Goal: Task Accomplishment & Management: Complete application form

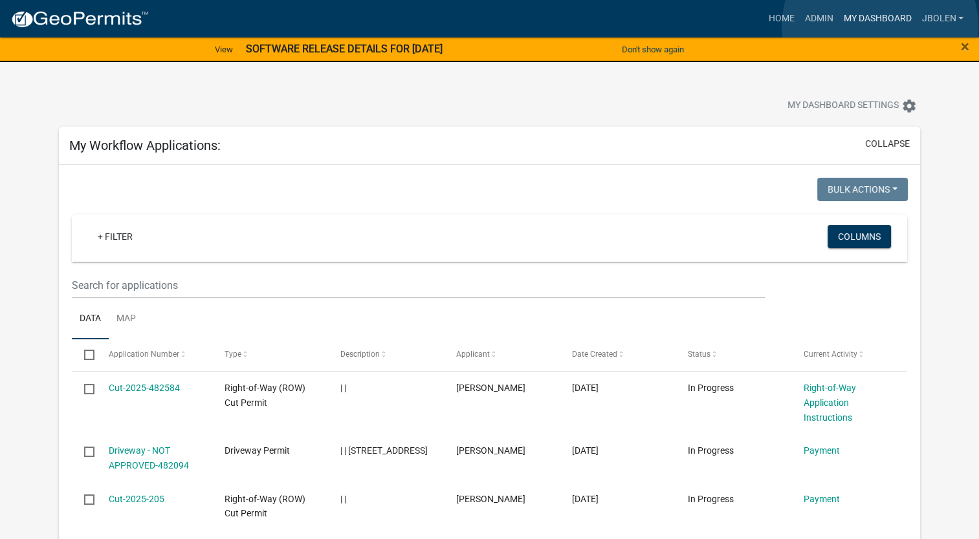
click at [880, 27] on link "My Dashboard" at bounding box center [877, 18] width 78 height 25
click at [768, 17] on link "Home" at bounding box center [781, 18] width 36 height 25
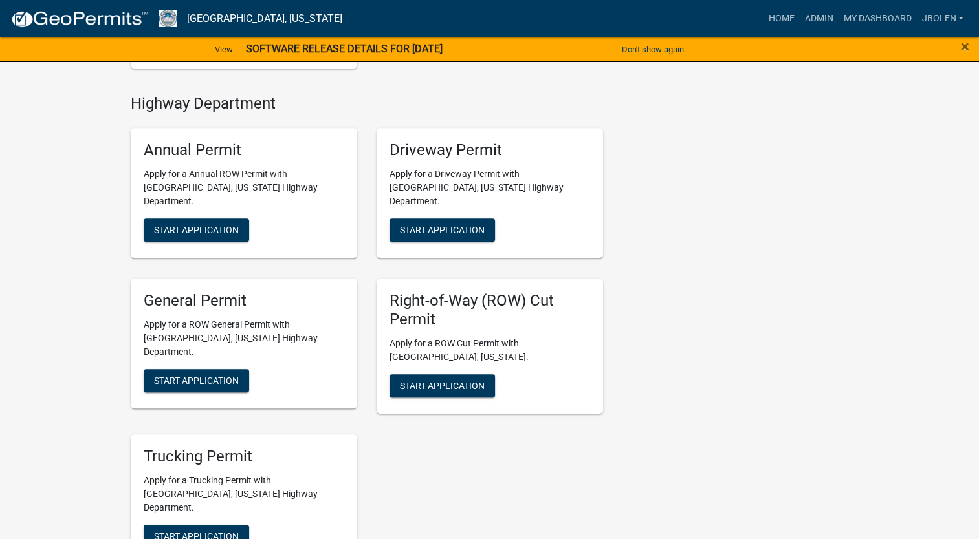
scroll to position [711, 0]
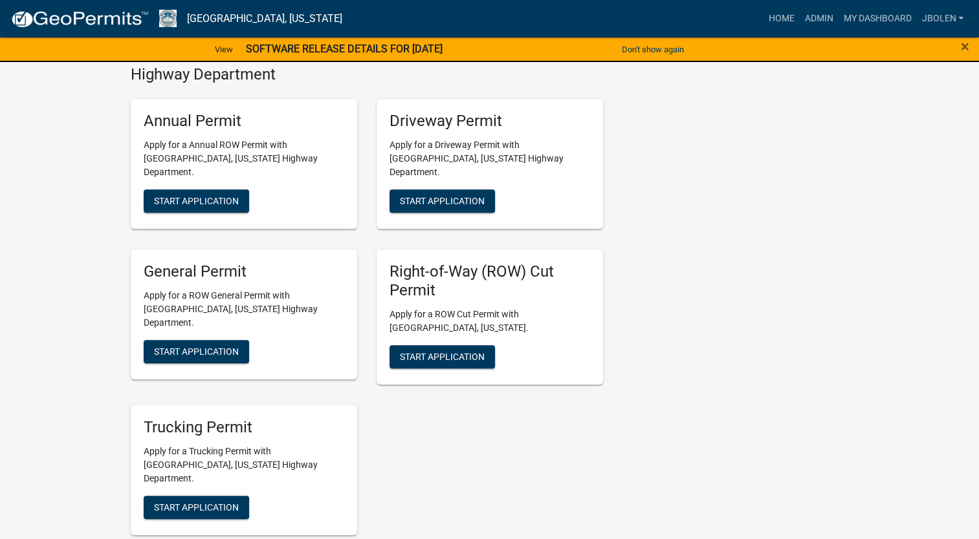
click at [969, 47] on div "×" at bounding box center [937, 49] width 81 height 27
click at [965, 47] on span "×" at bounding box center [964, 47] width 8 height 18
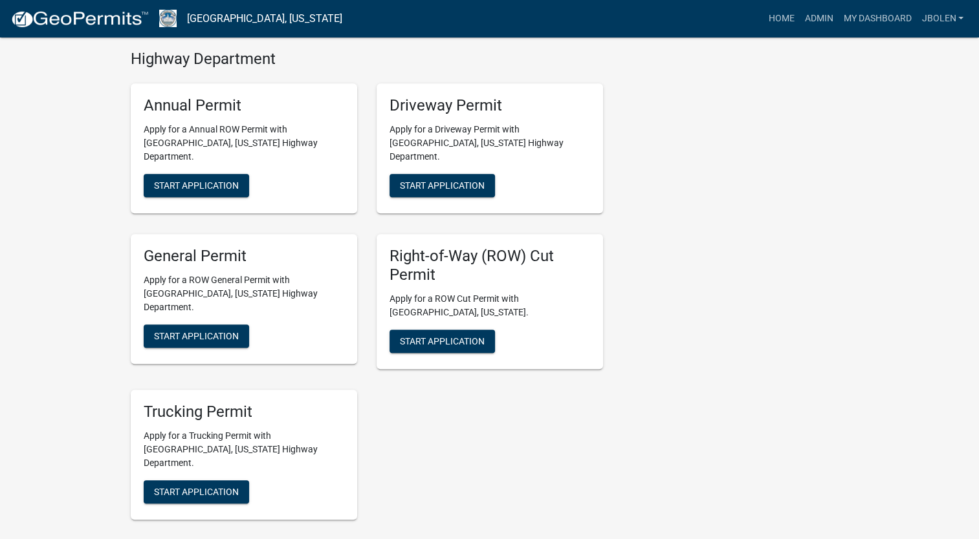
scroll to position [696, 0]
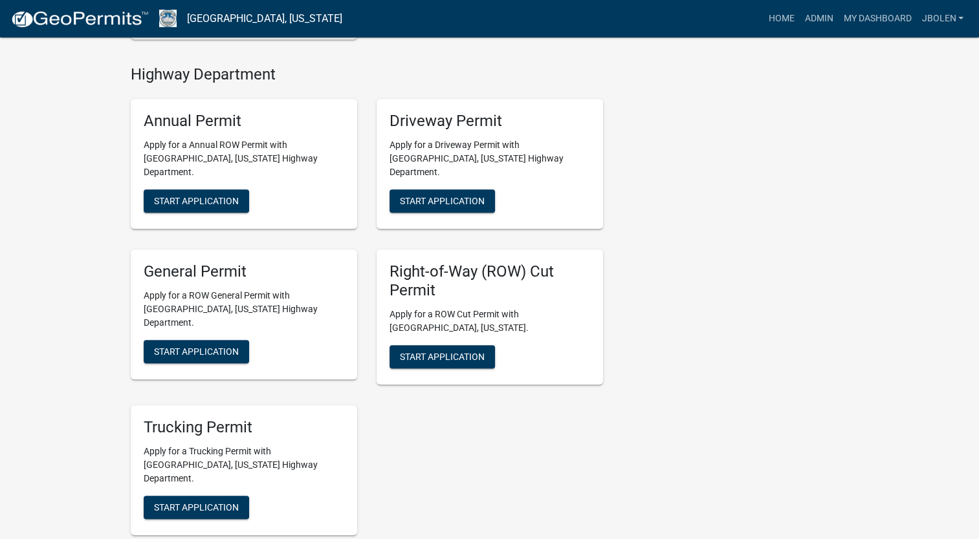
click at [965, 47] on div "My Applications Show More Right-of-Way (ROW) Cut Permit In Progress - Right-of-…" at bounding box center [489, 414] width 979 height 2220
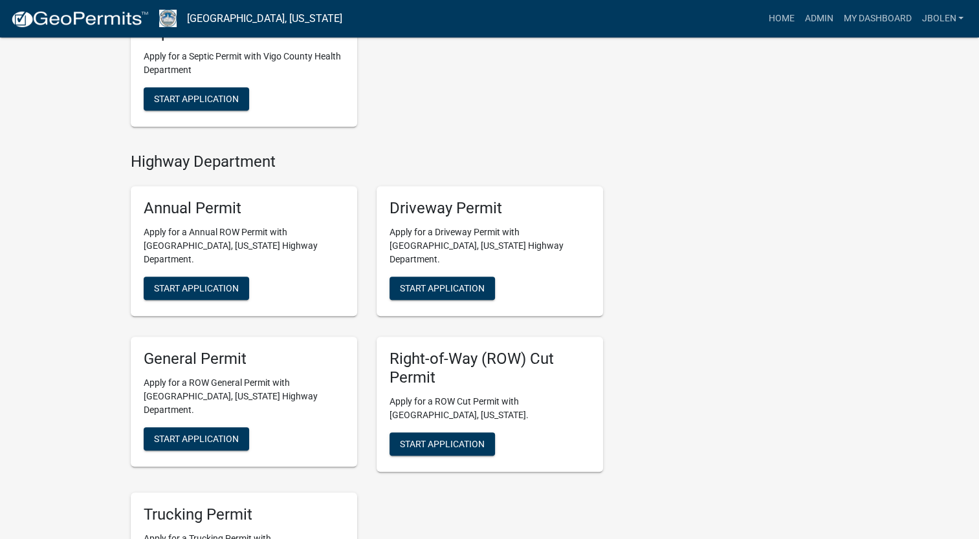
scroll to position [631, 0]
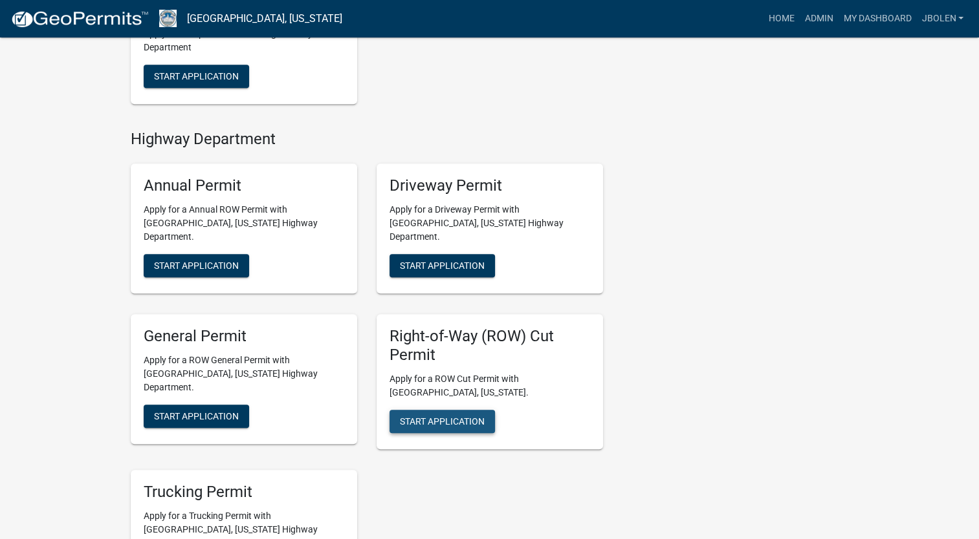
click at [455, 410] on button "Start Application" at bounding box center [441, 421] width 105 height 23
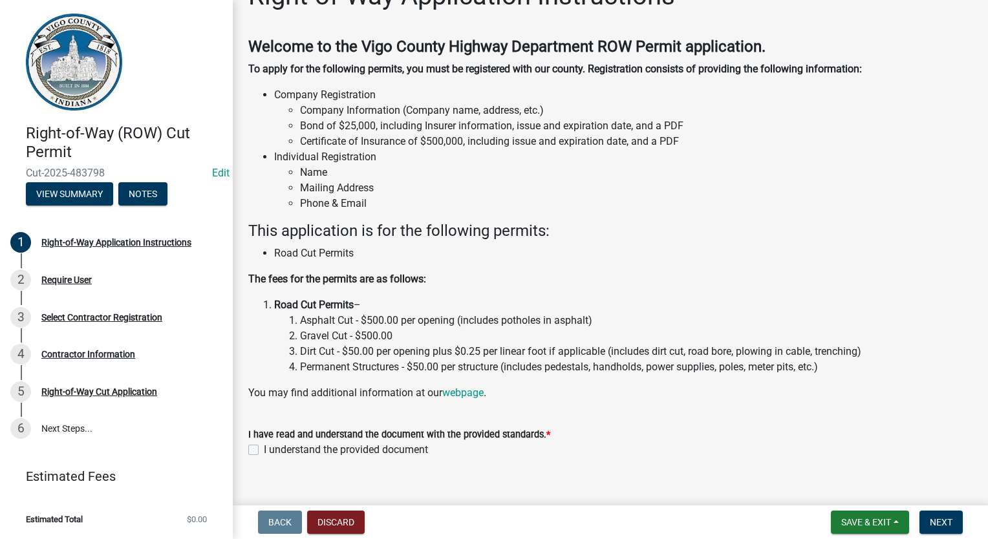
scroll to position [54, 0]
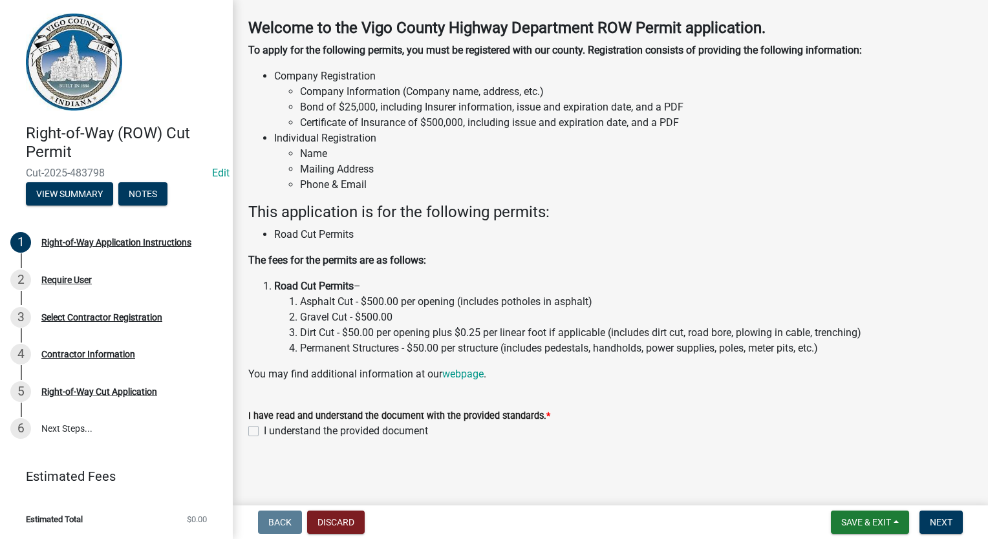
click at [264, 428] on label "I understand the provided document" at bounding box center [346, 432] width 164 height 16
click at [264, 428] on input "I understand the provided document" at bounding box center [268, 428] width 8 height 8
checkbox input "true"
click at [949, 526] on span "Next" at bounding box center [941, 522] width 23 height 10
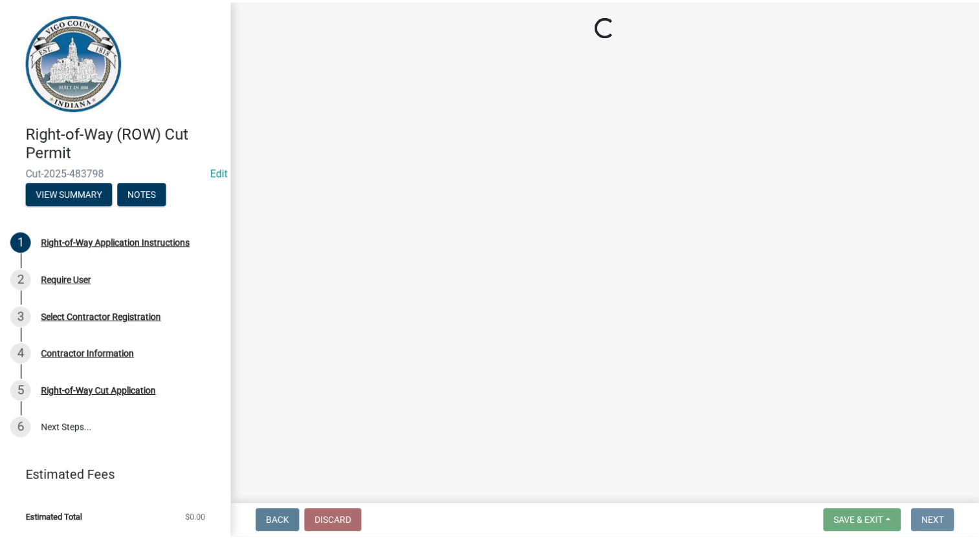
scroll to position [0, 0]
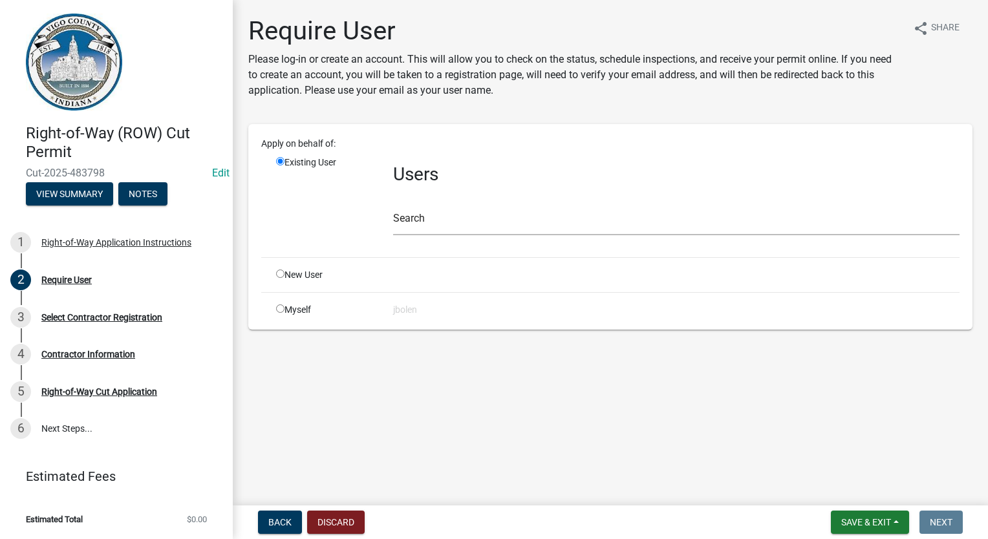
click at [281, 307] on input "radio" at bounding box center [280, 309] width 8 height 8
radio input "true"
radio input "false"
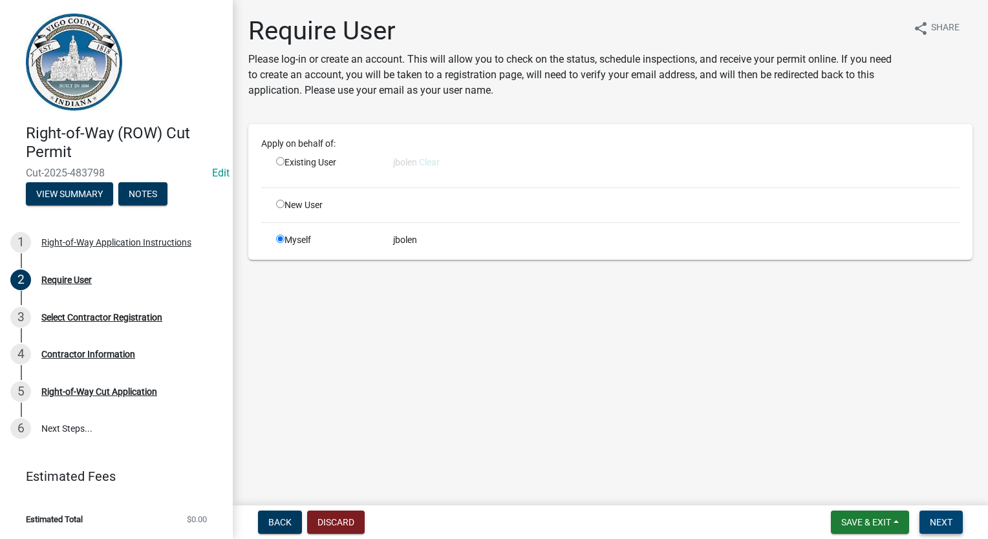
click at [936, 529] on button "Next" at bounding box center [941, 522] width 43 height 23
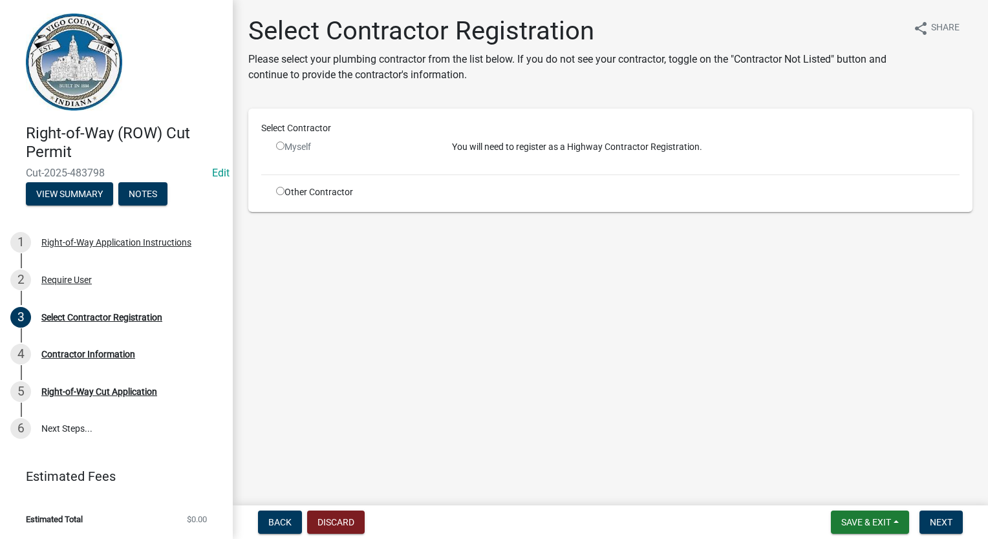
click at [281, 190] on input "radio" at bounding box center [280, 191] width 8 height 8
radio input "true"
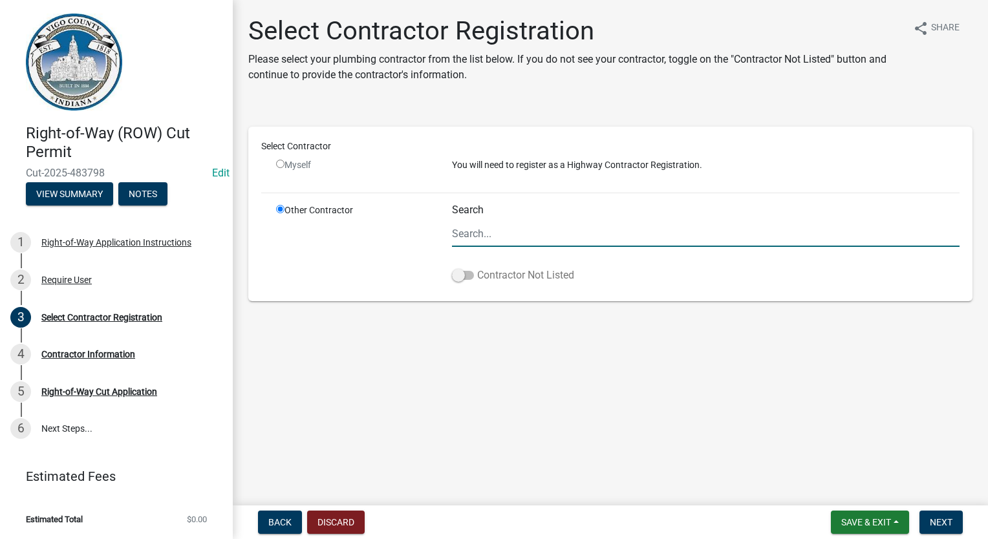
click at [462, 275] on span at bounding box center [463, 275] width 22 height 9
click at [477, 268] on input "Contractor Not Listed" at bounding box center [477, 268] width 0 height 0
click at [935, 523] on span "Next" at bounding box center [941, 522] width 23 height 10
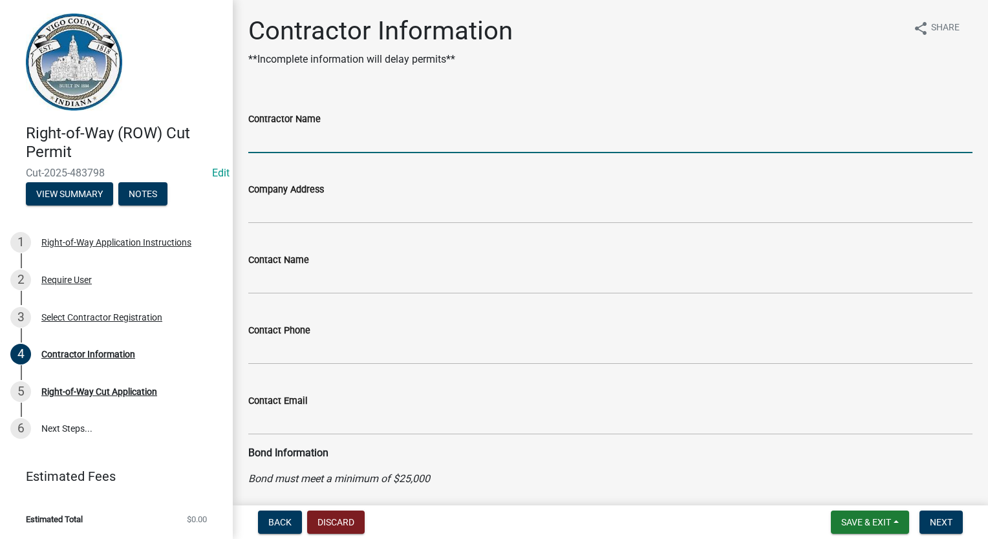
click at [326, 140] on input "Contractor Name" at bounding box center [610, 140] width 724 height 27
type input "DUKE ENERGY"
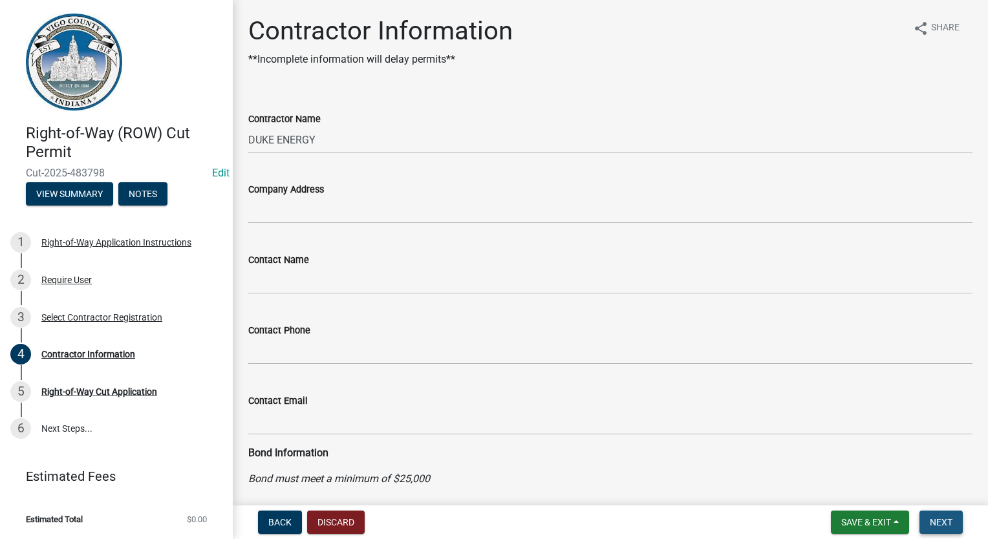
click at [948, 526] on span "Next" at bounding box center [941, 522] width 23 height 10
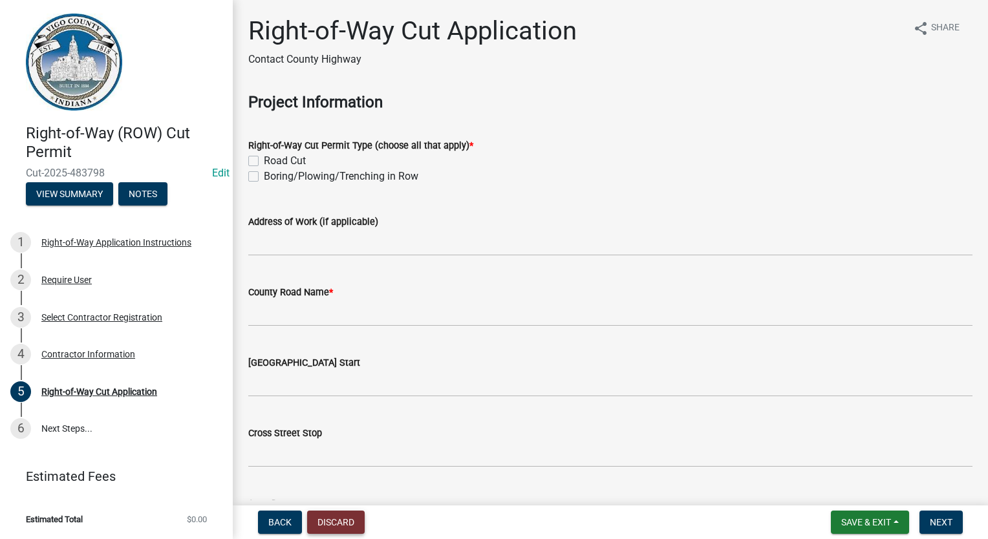
click at [345, 532] on button "Discard" at bounding box center [336, 522] width 58 height 23
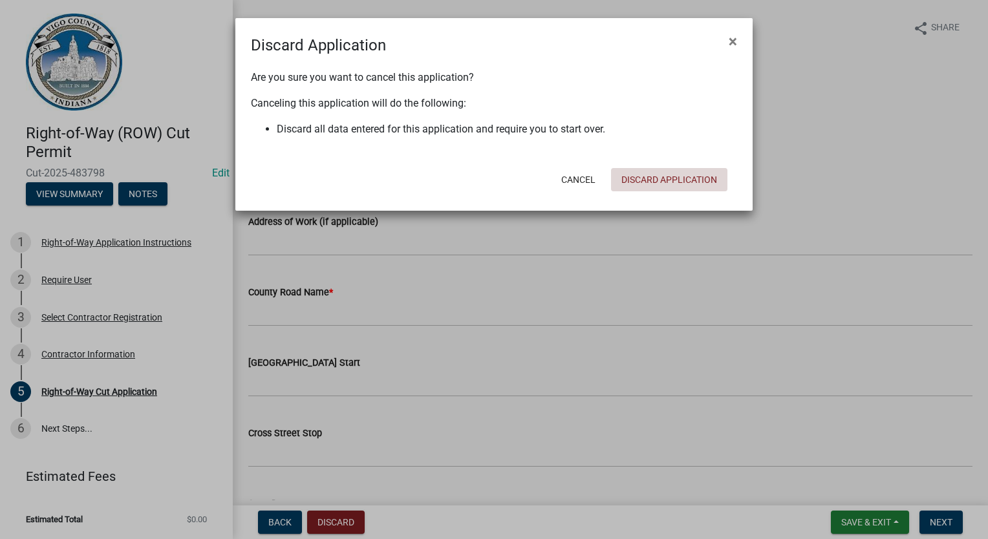
click at [675, 179] on button "Discard Application" at bounding box center [669, 179] width 116 height 23
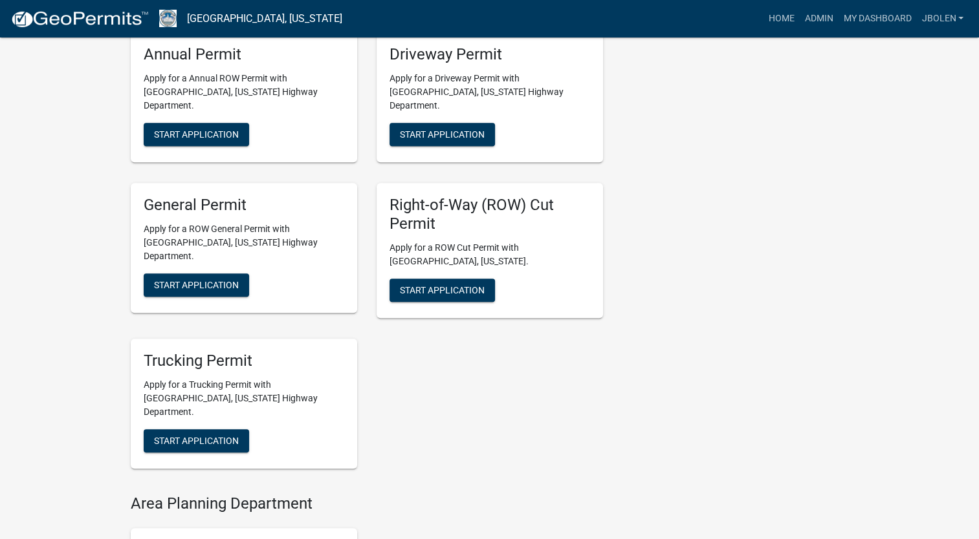
scroll to position [776, 0]
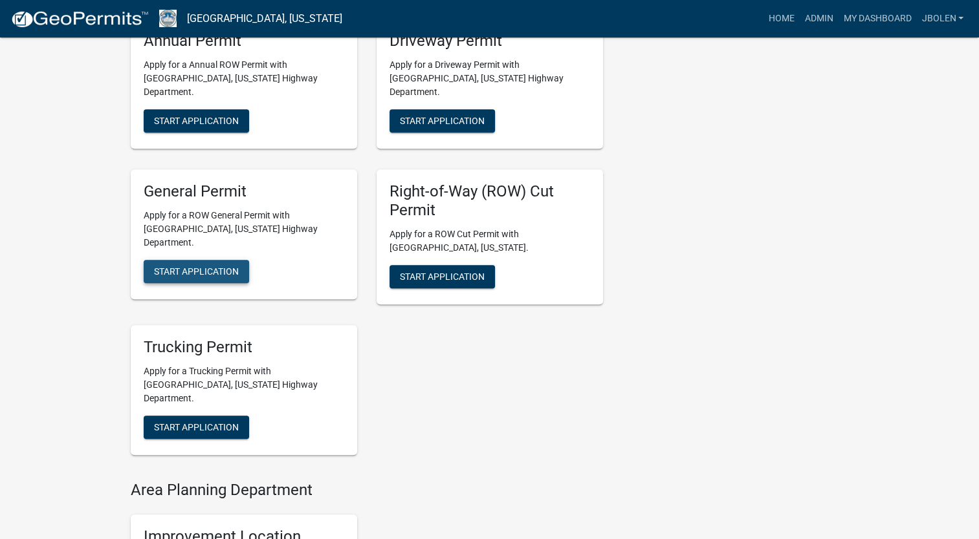
click at [207, 266] on span "Start Application" at bounding box center [196, 271] width 85 height 10
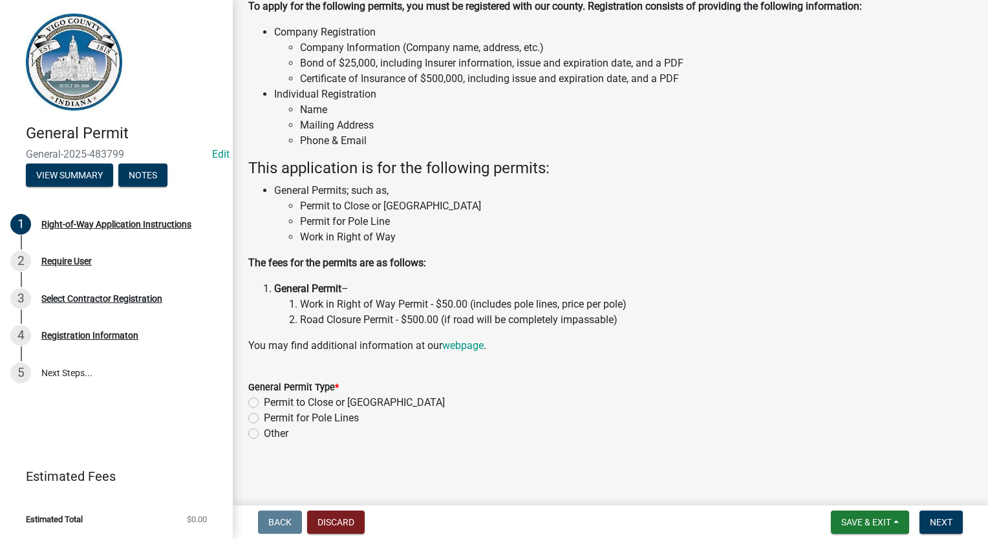
scroll to position [100, 0]
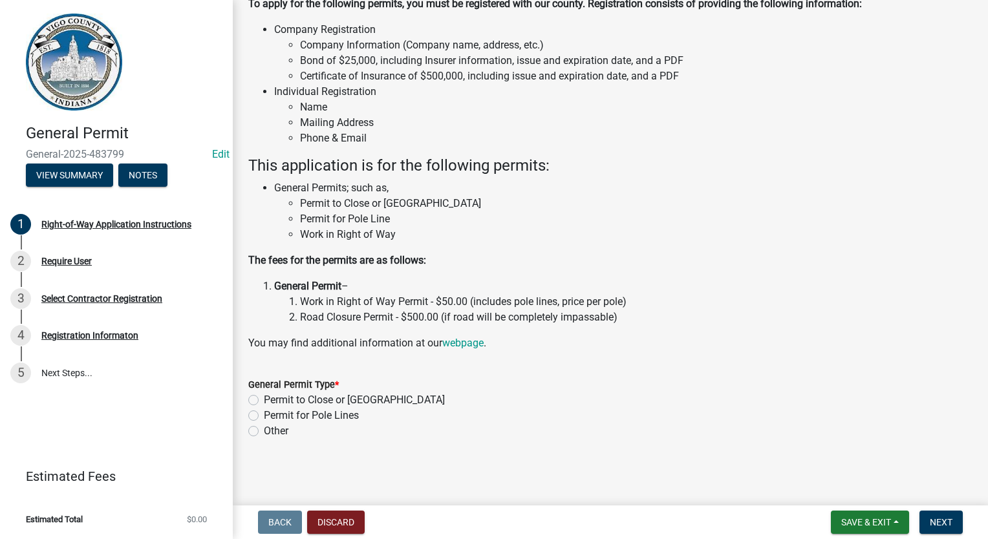
click at [264, 413] on label "Permit for Pole Lines" at bounding box center [311, 416] width 95 height 16
click at [264, 413] on input "Permit for Pole Lines" at bounding box center [268, 412] width 8 height 8
radio input "true"
click at [929, 520] on button "Next" at bounding box center [941, 522] width 43 height 23
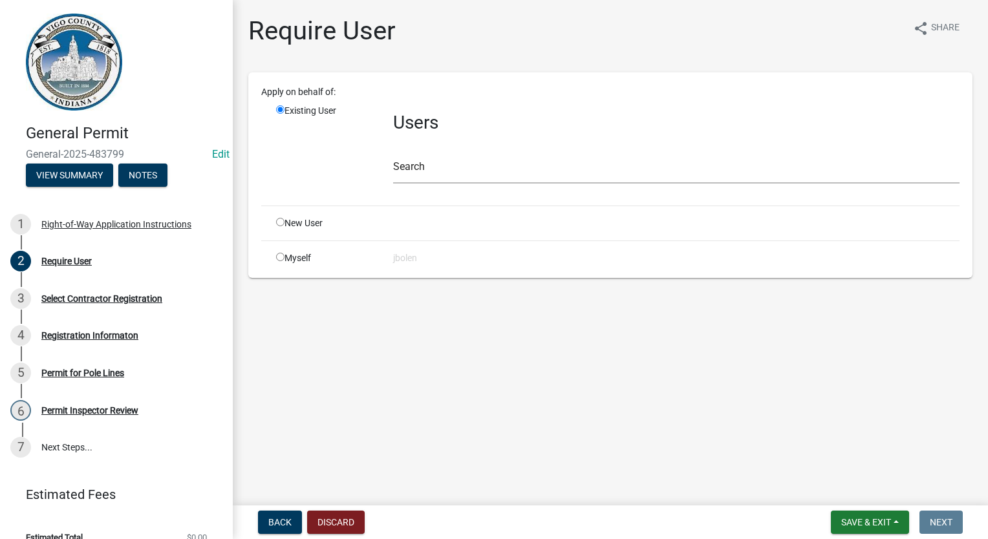
click at [281, 259] on input "radio" at bounding box center [280, 257] width 8 height 8
radio input "true"
radio input "false"
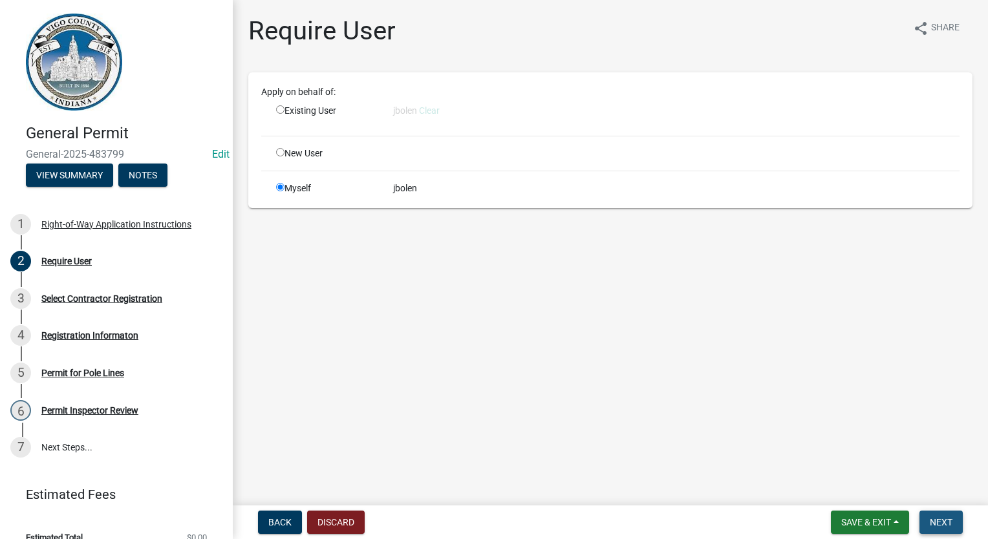
click at [938, 519] on span "Next" at bounding box center [941, 522] width 23 height 10
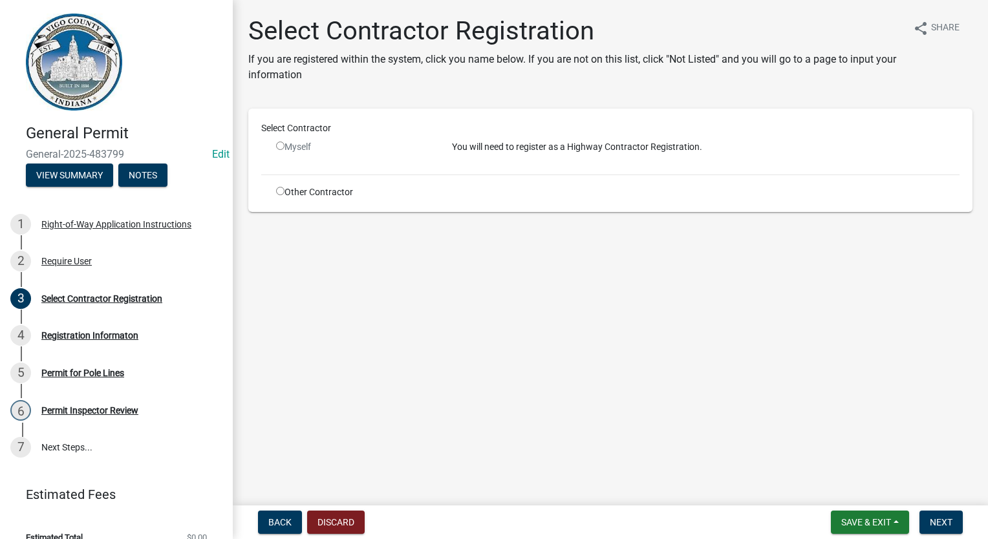
click at [282, 190] on input "radio" at bounding box center [280, 191] width 8 height 8
radio input "true"
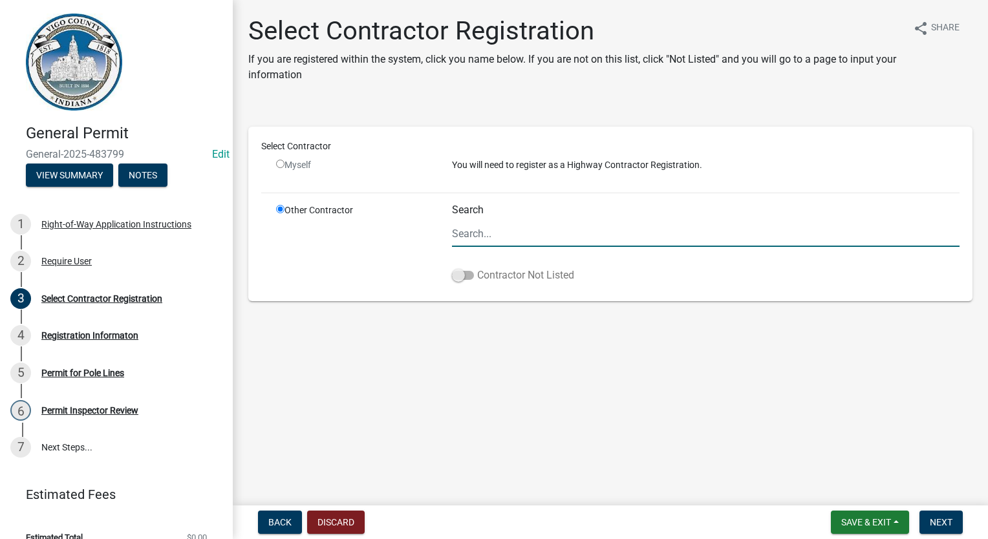
click at [453, 276] on span at bounding box center [463, 275] width 22 height 9
click at [477, 268] on input "Contractor Not Listed" at bounding box center [477, 268] width 0 height 0
click at [924, 523] on button "Next" at bounding box center [941, 522] width 43 height 23
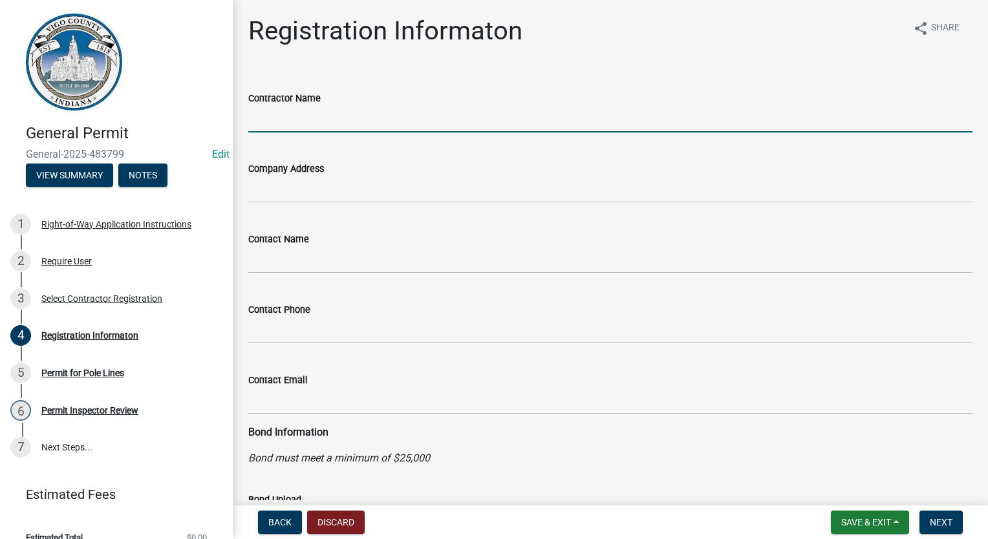
click at [279, 126] on input "Contractor Name" at bounding box center [610, 119] width 724 height 27
type input "DUKE ENERGY"
click at [944, 530] on button "Next" at bounding box center [941, 522] width 43 height 23
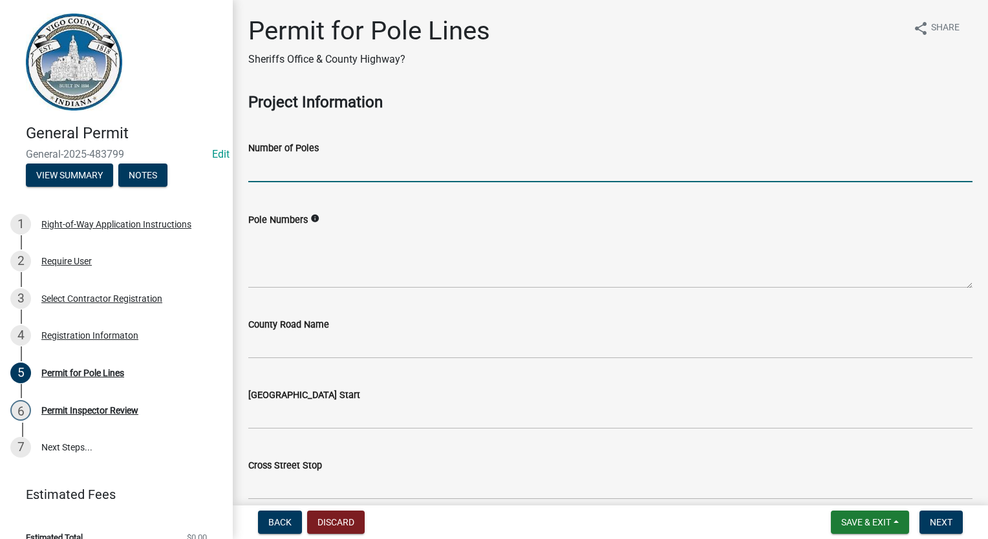
click at [285, 175] on input "text" at bounding box center [610, 169] width 724 height 27
type input "15"
click at [391, 325] on div "County Road Name" at bounding box center [610, 325] width 724 height 16
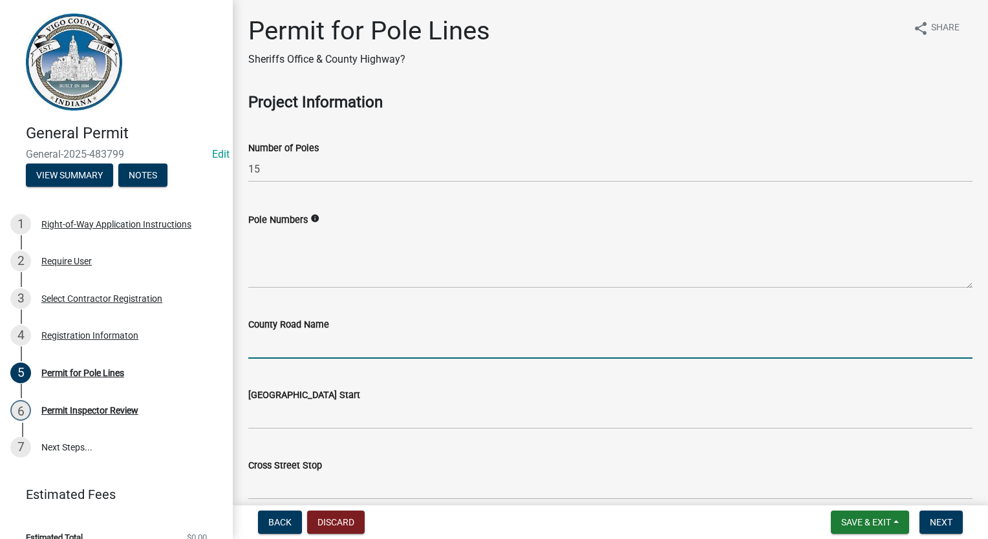
click at [385, 340] on input "County Road Name" at bounding box center [610, 345] width 724 height 27
type input "S [PERSON_NAME] PLACE"
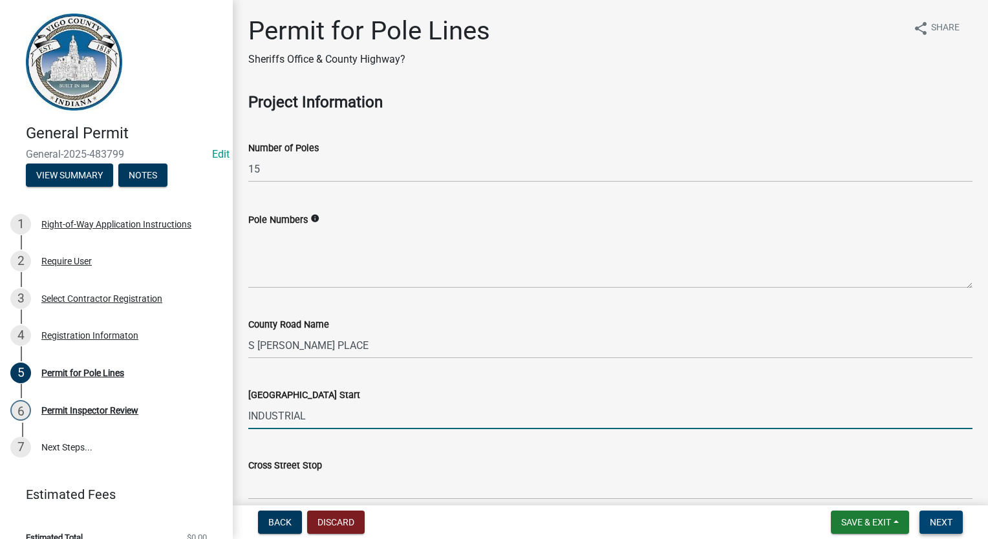
type input "INDUSTRIAL"
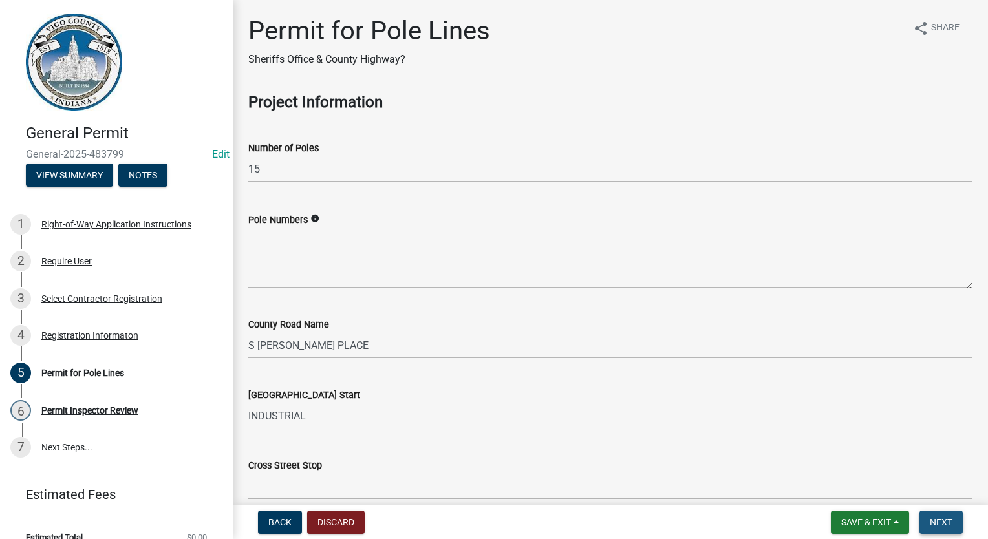
click at [926, 524] on button "Next" at bounding box center [941, 522] width 43 height 23
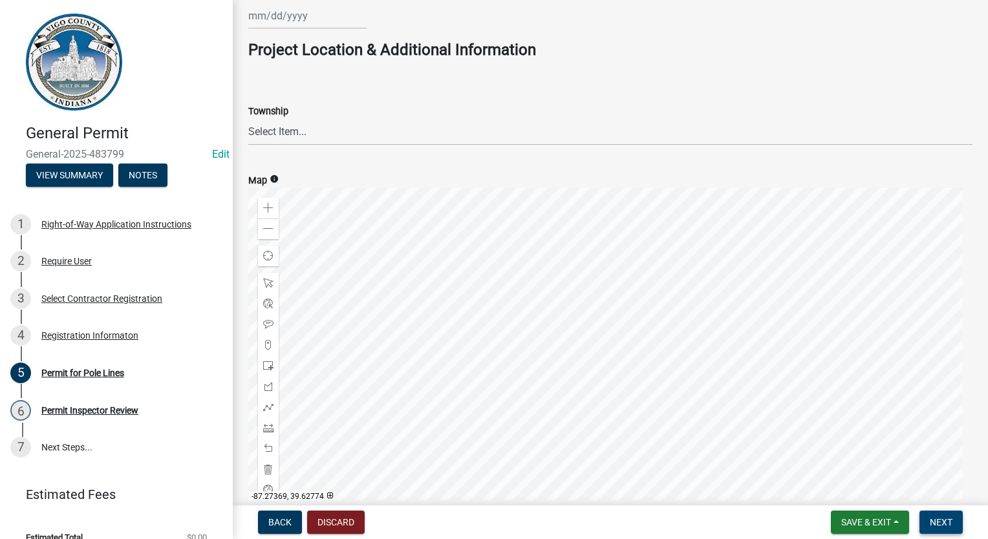
scroll to position [776, 0]
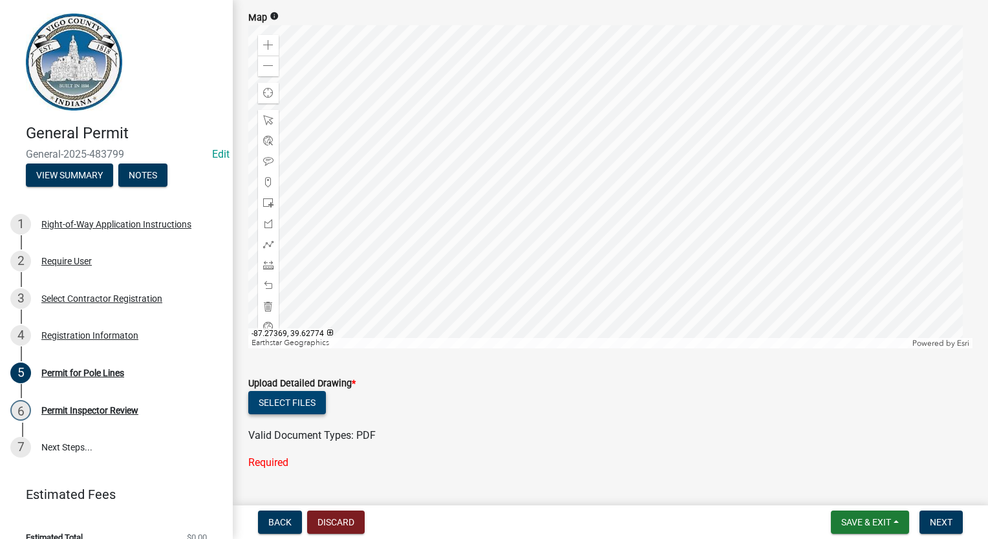
click at [301, 406] on button "Select files" at bounding box center [287, 402] width 78 height 23
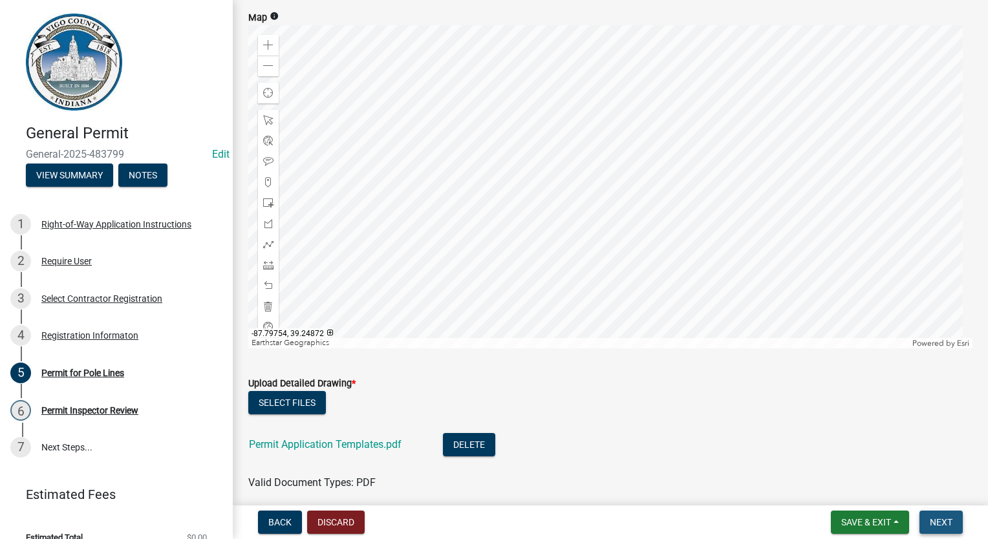
click at [949, 529] on button "Next" at bounding box center [941, 522] width 43 height 23
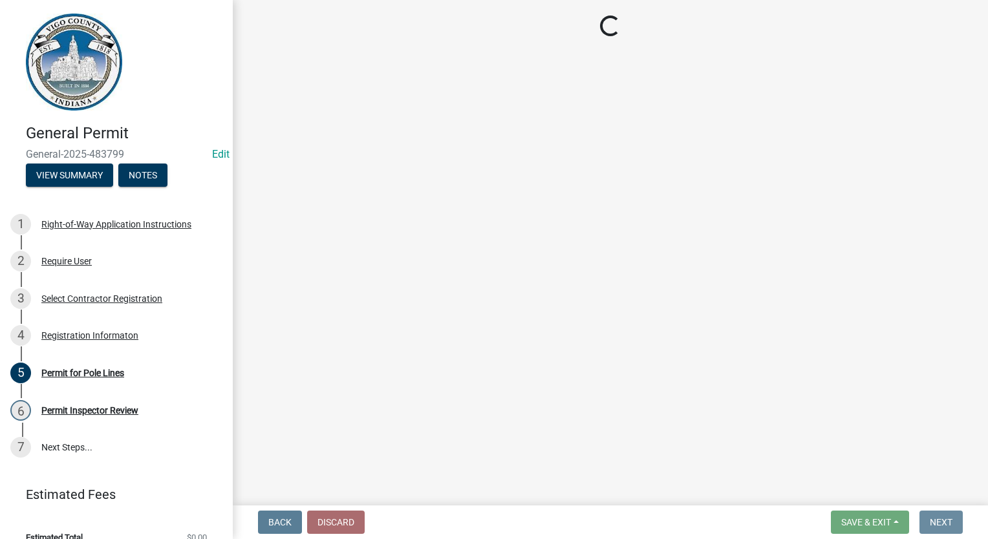
scroll to position [0, 0]
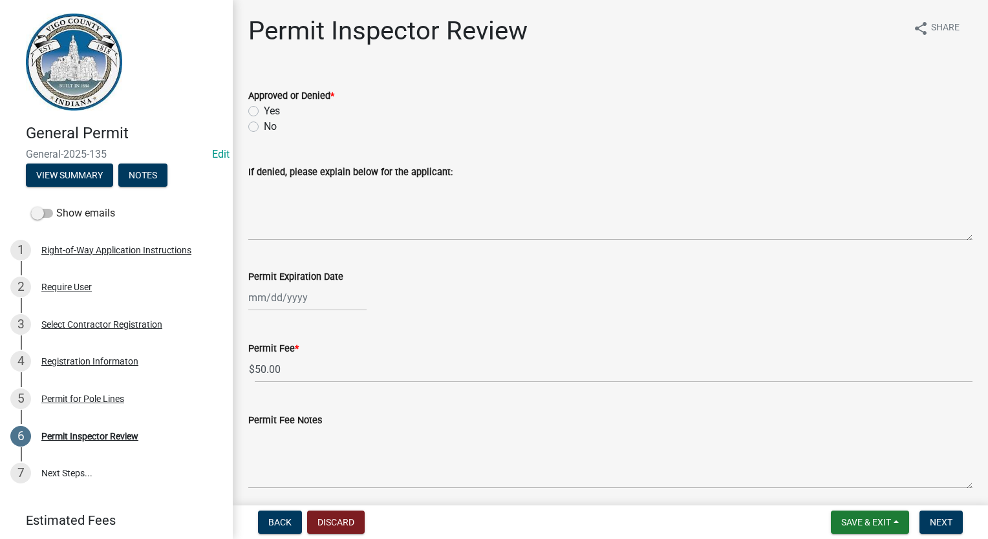
click at [264, 110] on label "Yes" at bounding box center [272, 111] width 16 height 16
click at [264, 110] on input "Yes" at bounding box center [268, 107] width 8 height 8
radio input "true"
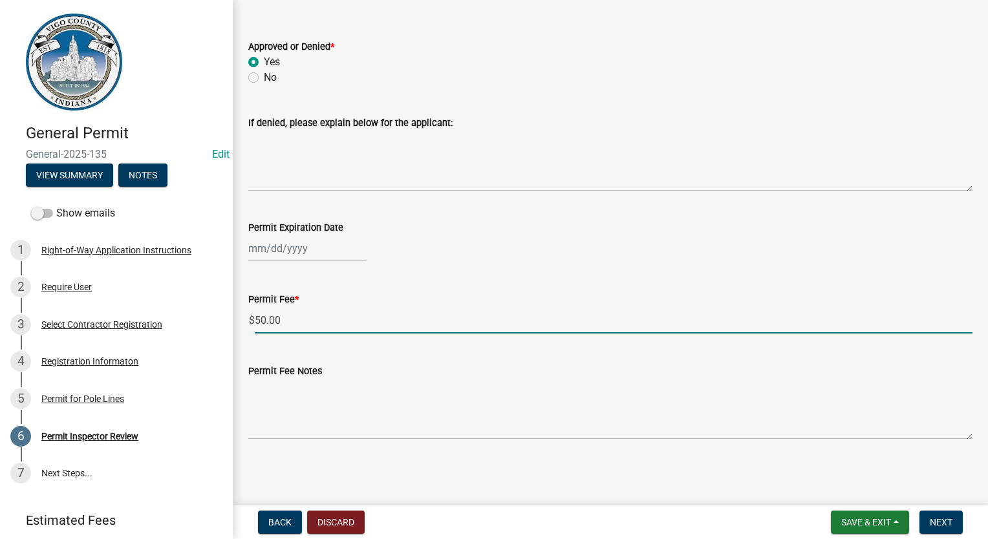
drag, startPoint x: 285, startPoint y: 324, endPoint x: 243, endPoint y: 327, distance: 41.5
click at [243, 327] on div "Permit Fee * $ 50.00" at bounding box center [611, 304] width 744 height 60
type input "450.00"
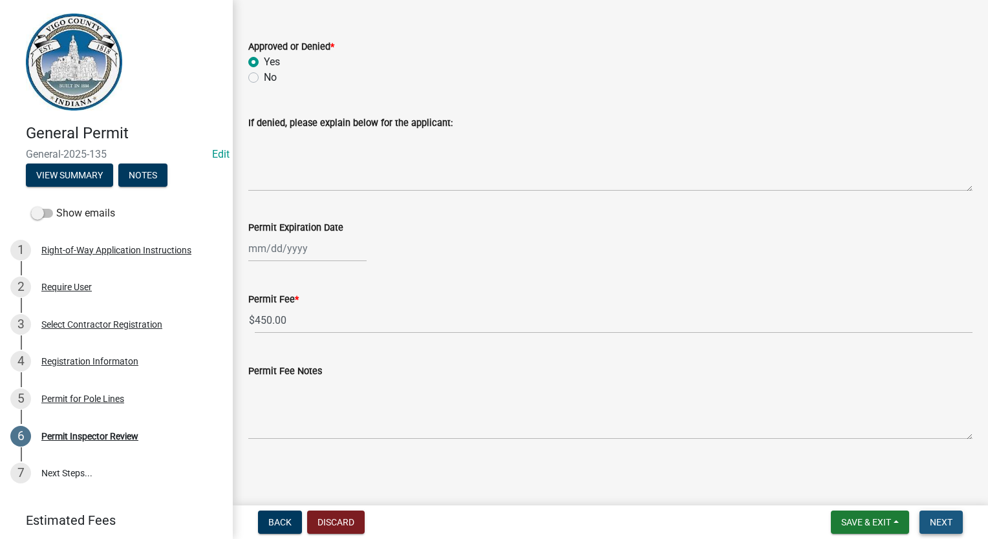
click at [932, 523] on span "Next" at bounding box center [941, 522] width 23 height 10
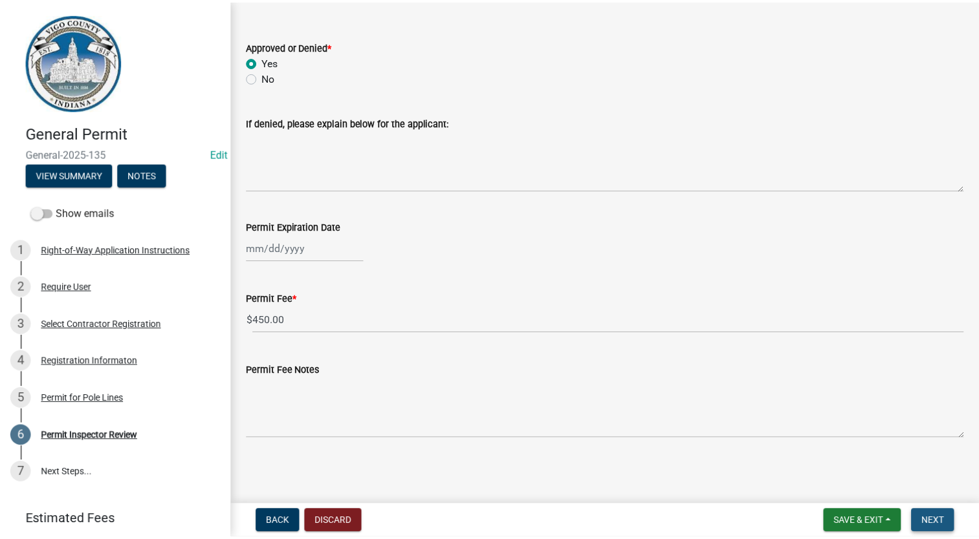
scroll to position [0, 0]
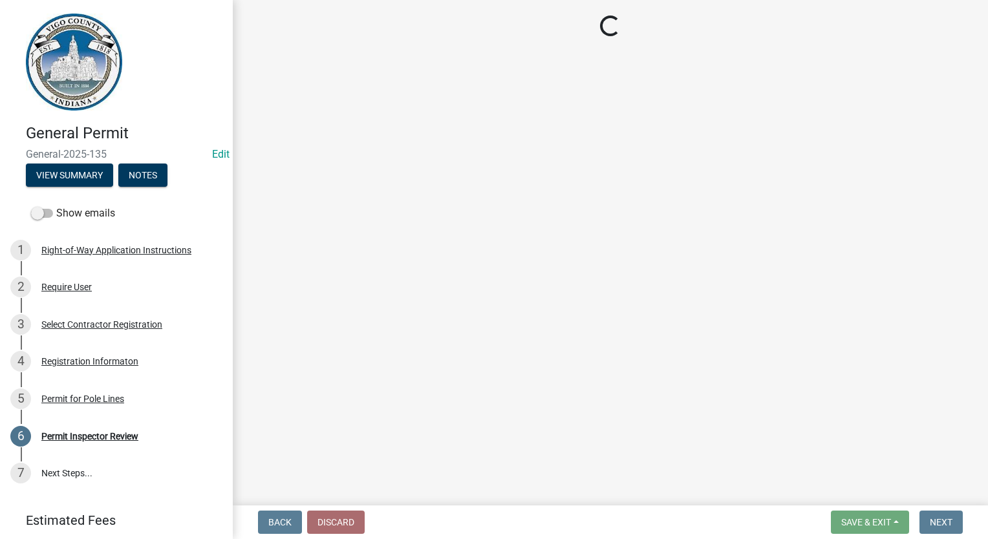
select select "3: 3"
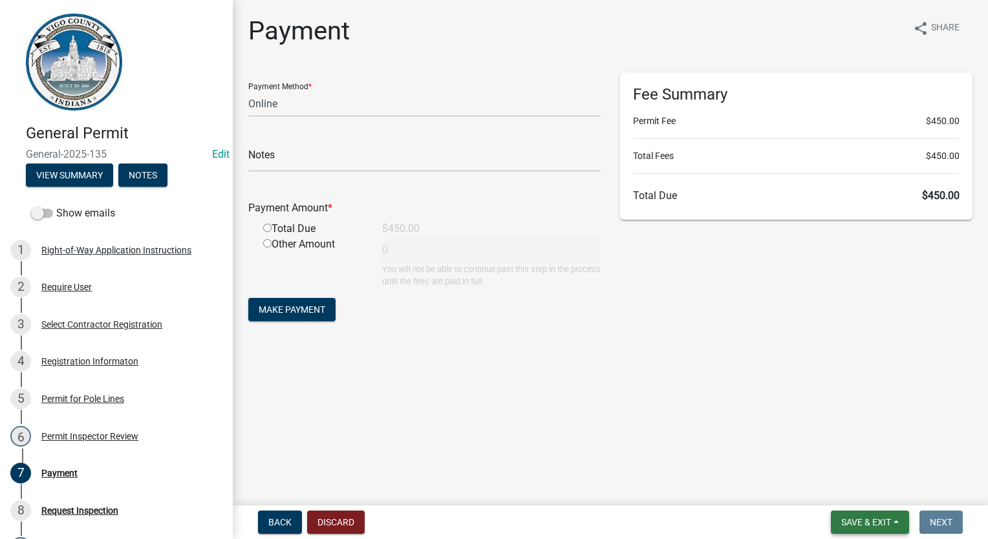
click at [834, 525] on button "Save & Exit" at bounding box center [870, 522] width 78 height 23
click at [838, 492] on button "Save & Exit" at bounding box center [857, 488] width 103 height 31
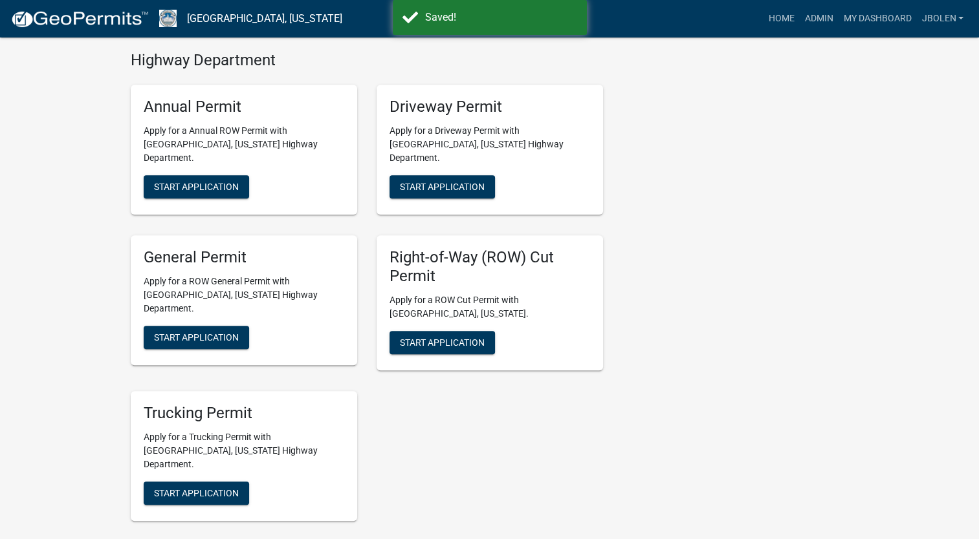
scroll to position [711, 0]
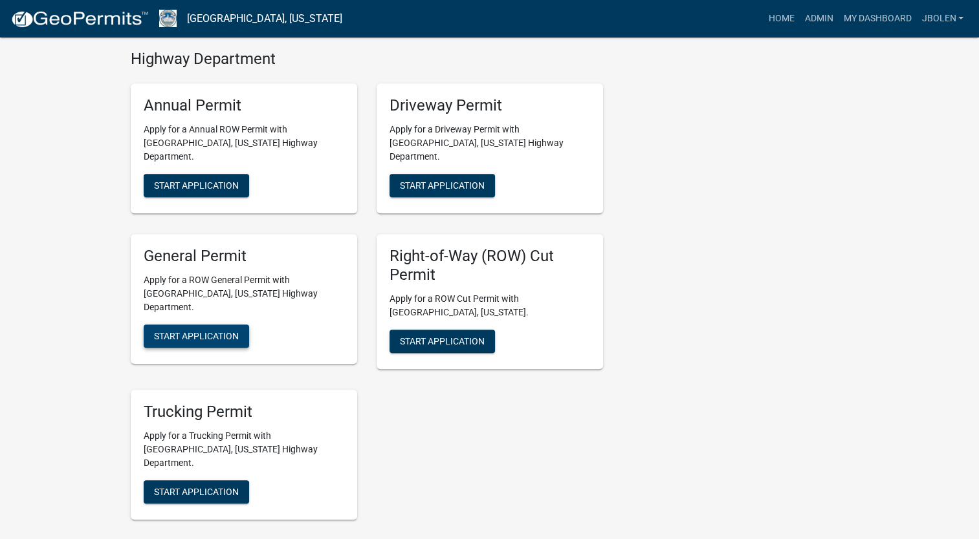
click at [173, 325] on button "Start Application" at bounding box center [196, 336] width 105 height 23
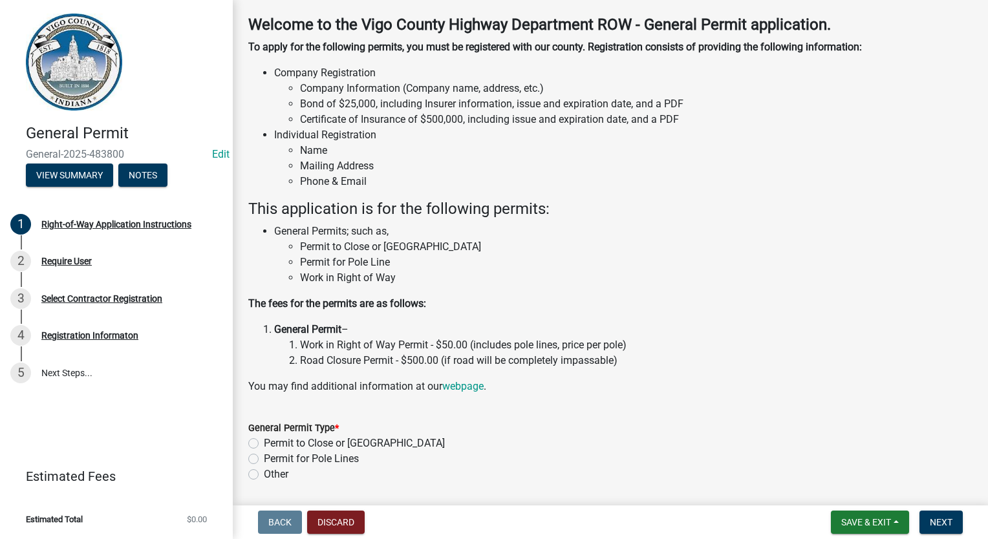
scroll to position [100, 0]
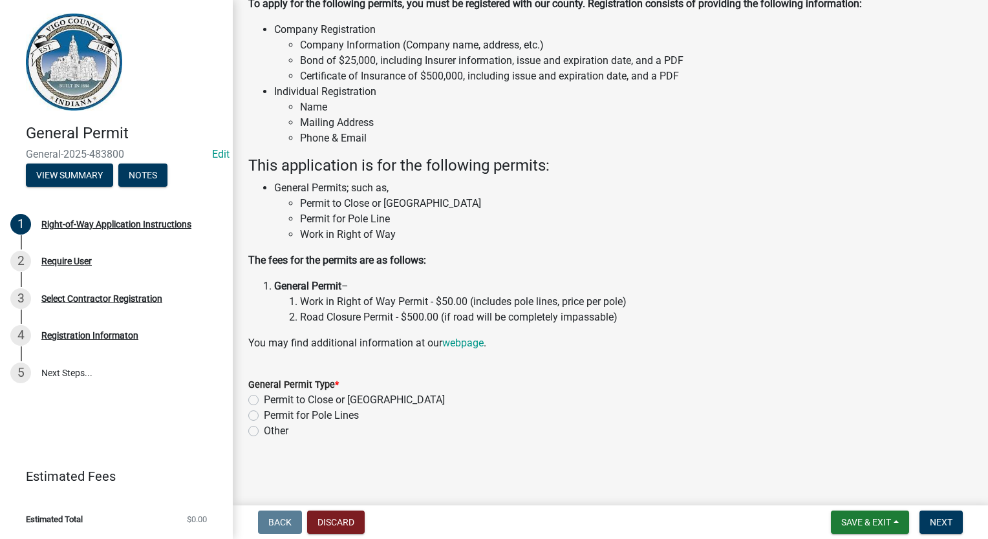
click at [264, 413] on label "Permit for Pole Lines" at bounding box center [311, 416] width 95 height 16
click at [264, 413] on input "Permit for Pole Lines" at bounding box center [268, 412] width 8 height 8
radio input "true"
click at [936, 519] on span "Next" at bounding box center [941, 522] width 23 height 10
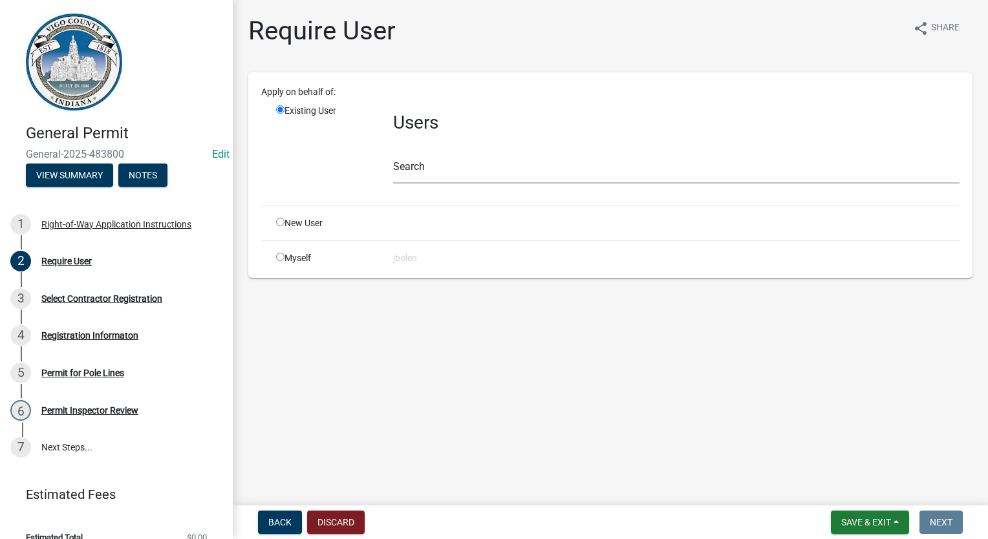
click at [283, 258] on input "radio" at bounding box center [280, 257] width 8 height 8
radio input "true"
radio input "false"
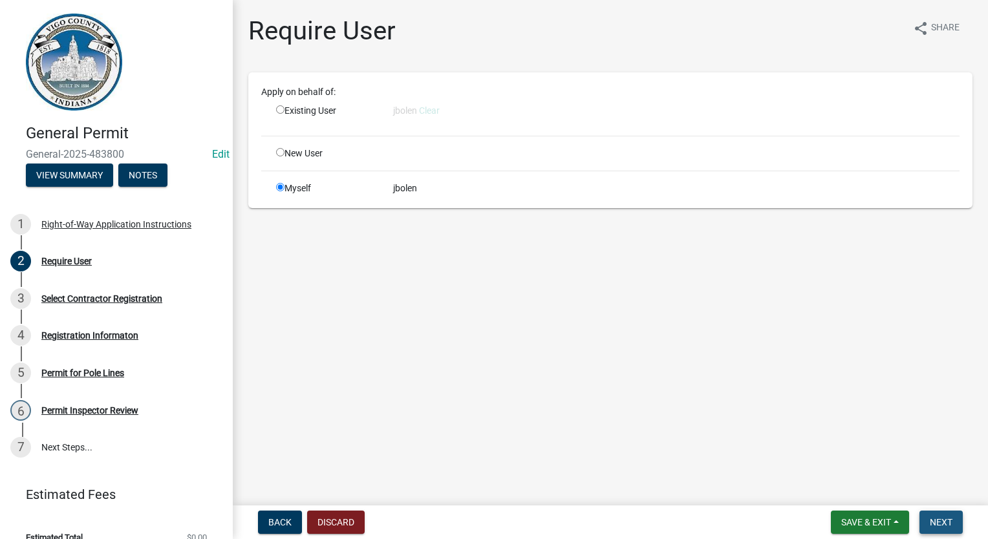
click at [952, 523] on span "Next" at bounding box center [941, 522] width 23 height 10
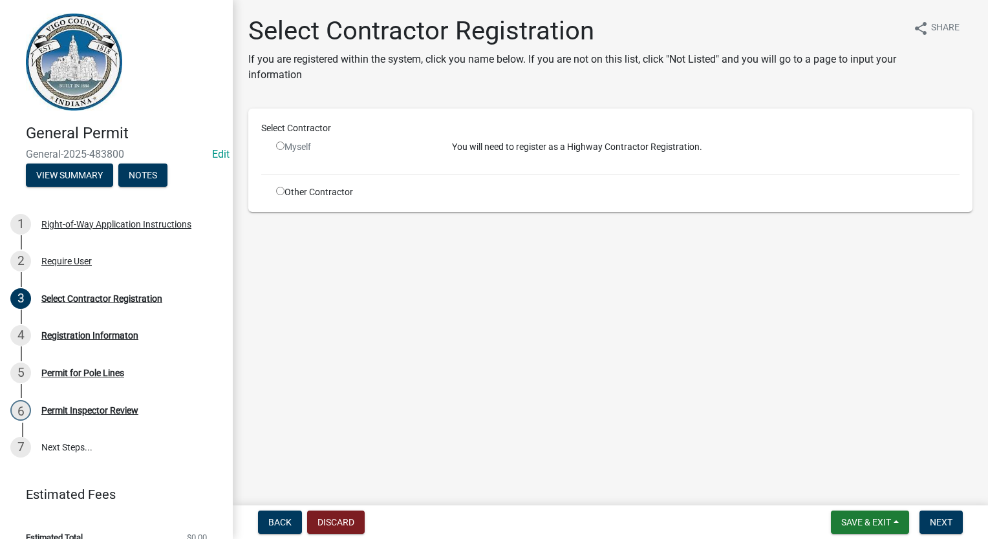
click at [276, 193] on input "radio" at bounding box center [280, 191] width 8 height 8
radio input "true"
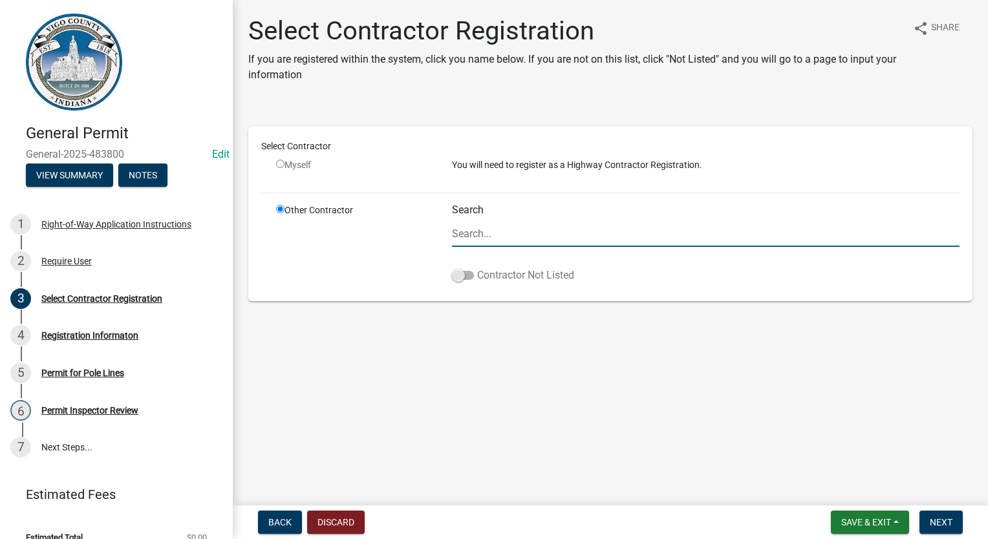
click at [456, 272] on span at bounding box center [463, 275] width 22 height 9
click at [477, 268] on input "Contractor Not Listed" at bounding box center [477, 268] width 0 height 0
click at [937, 525] on span "Next" at bounding box center [941, 522] width 23 height 10
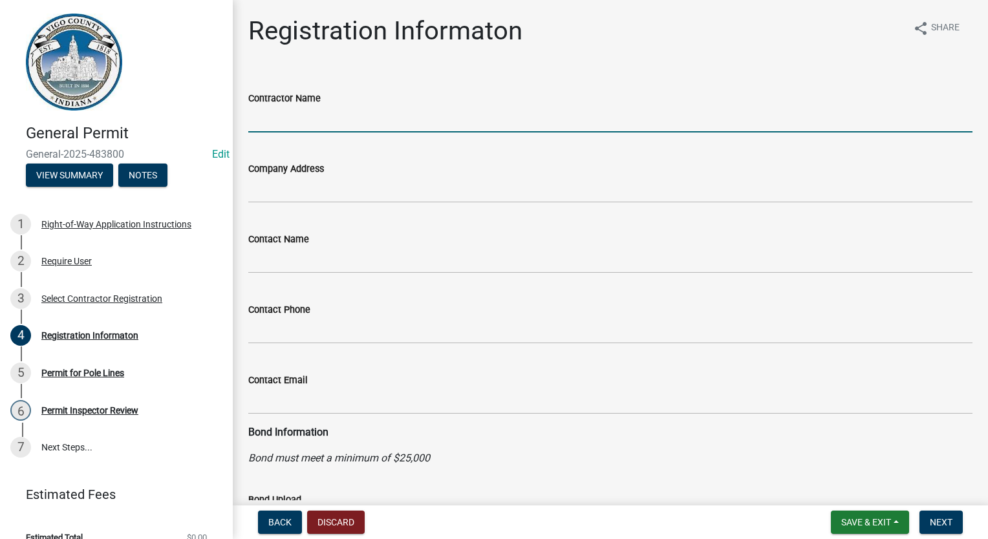
click at [336, 118] on input "Contractor Name" at bounding box center [610, 119] width 724 height 27
type input "DUKE ENERGY"
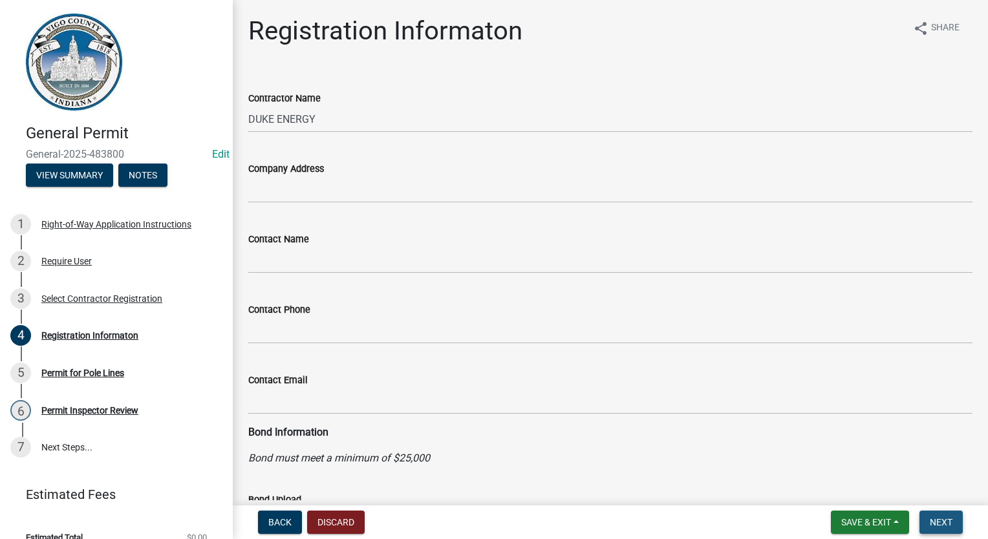
click at [942, 526] on span "Next" at bounding box center [941, 522] width 23 height 10
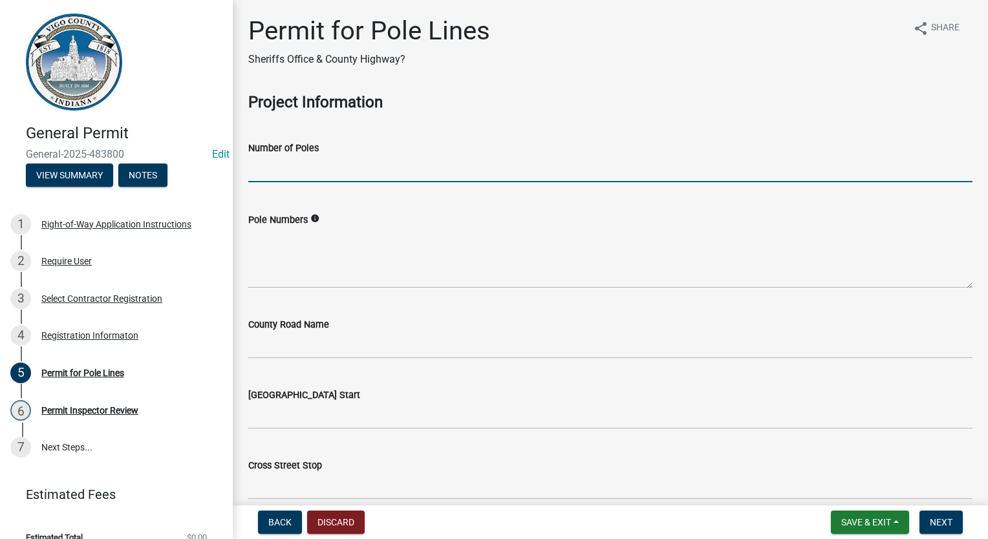
click at [283, 167] on input "text" at bounding box center [610, 169] width 724 height 27
type input "8"
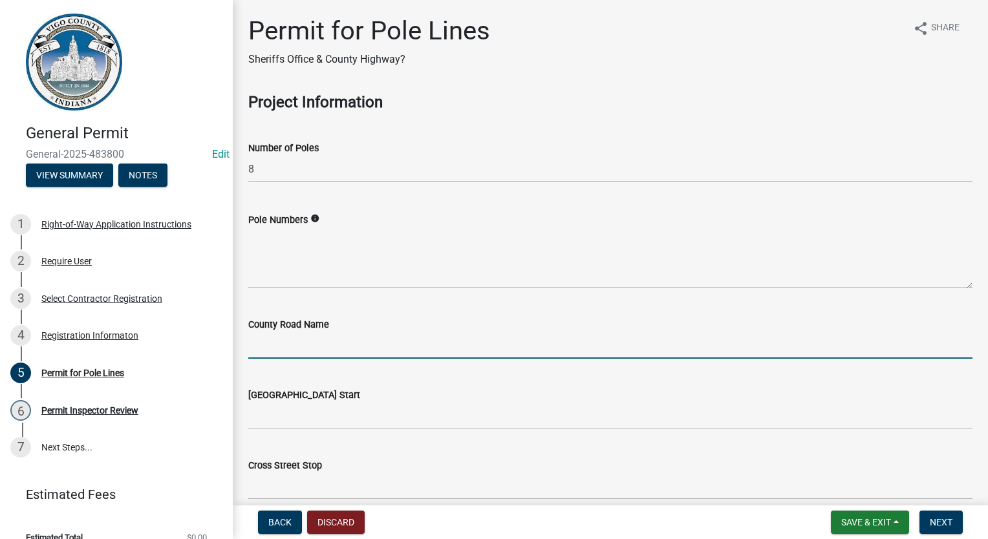
click at [276, 338] on input "County Road Name" at bounding box center [610, 345] width 724 height 27
type input "INDUSTRIAL DRIVE"
click at [950, 519] on span "Next" at bounding box center [941, 522] width 23 height 10
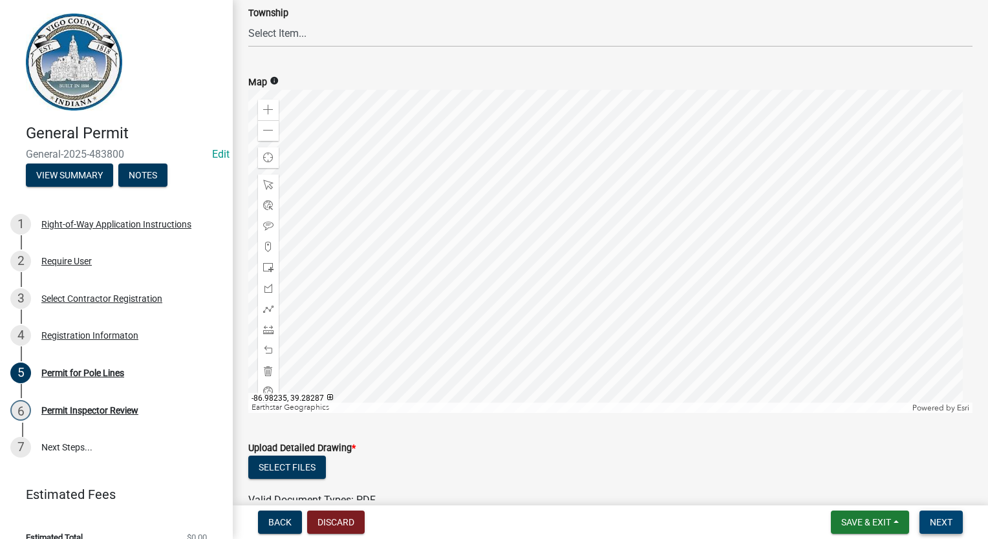
scroll to position [876, 0]
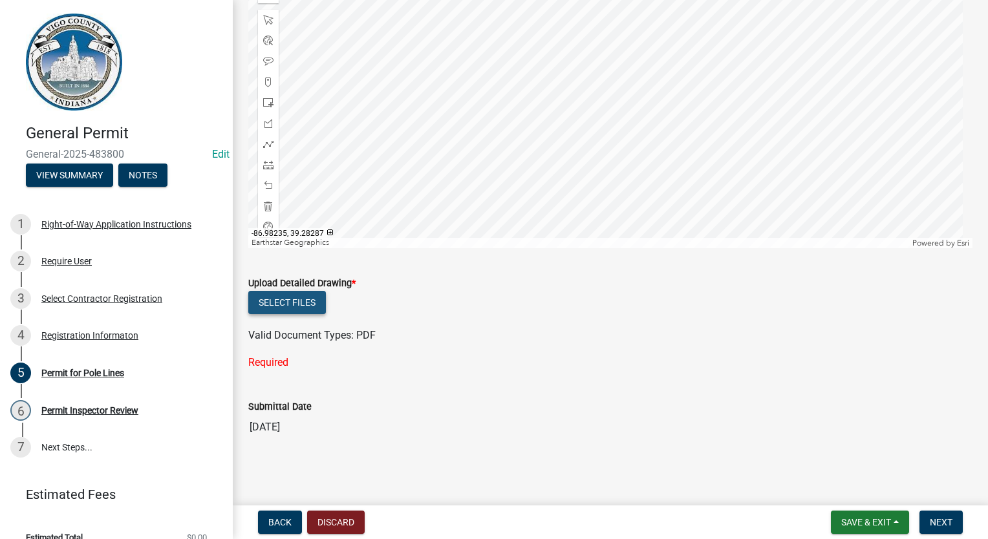
click at [287, 306] on button "Select files" at bounding box center [287, 302] width 78 height 23
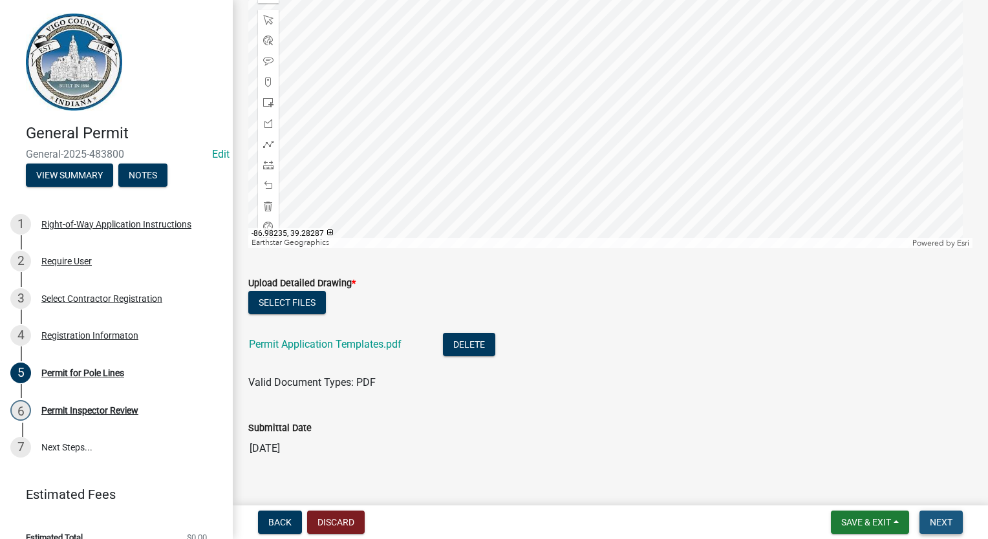
click at [936, 521] on span "Next" at bounding box center [941, 522] width 23 height 10
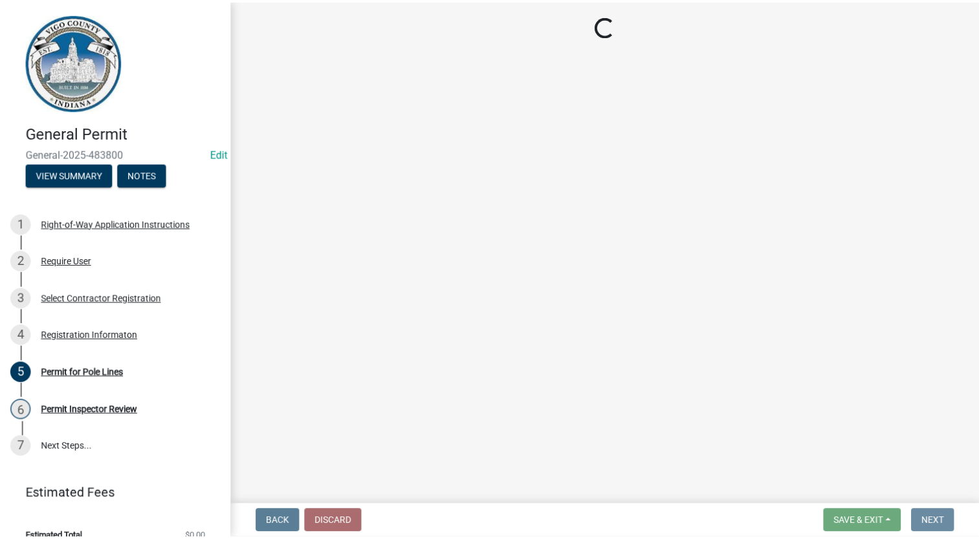
scroll to position [0, 0]
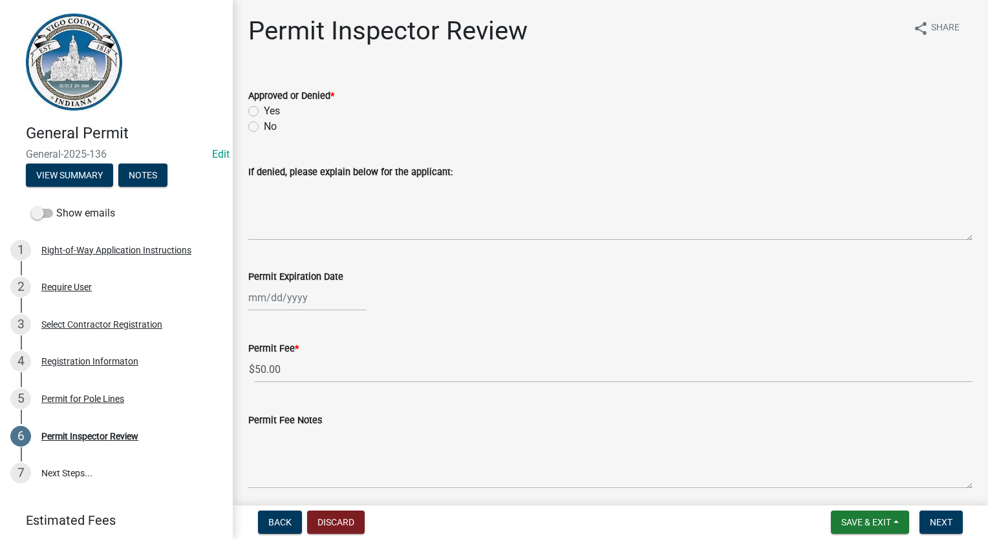
drag, startPoint x: 253, startPoint y: 109, endPoint x: 257, endPoint y: 217, distance: 108.1
click at [264, 109] on label "Yes" at bounding box center [272, 111] width 16 height 16
click at [264, 109] on input "Yes" at bounding box center [268, 107] width 8 height 8
radio input "true"
drag, startPoint x: 300, startPoint y: 376, endPoint x: 237, endPoint y: 364, distance: 64.6
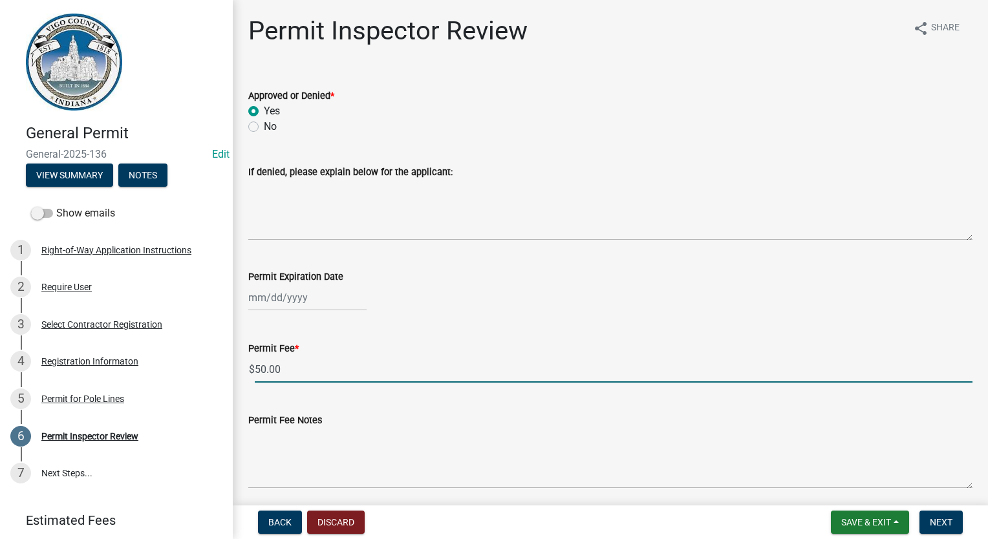
click at [237, 364] on div "Permit Inspector Review share Share Approved or Denied * Yes No If denied, plea…" at bounding box center [610, 263] width 755 height 495
type input "240.00"
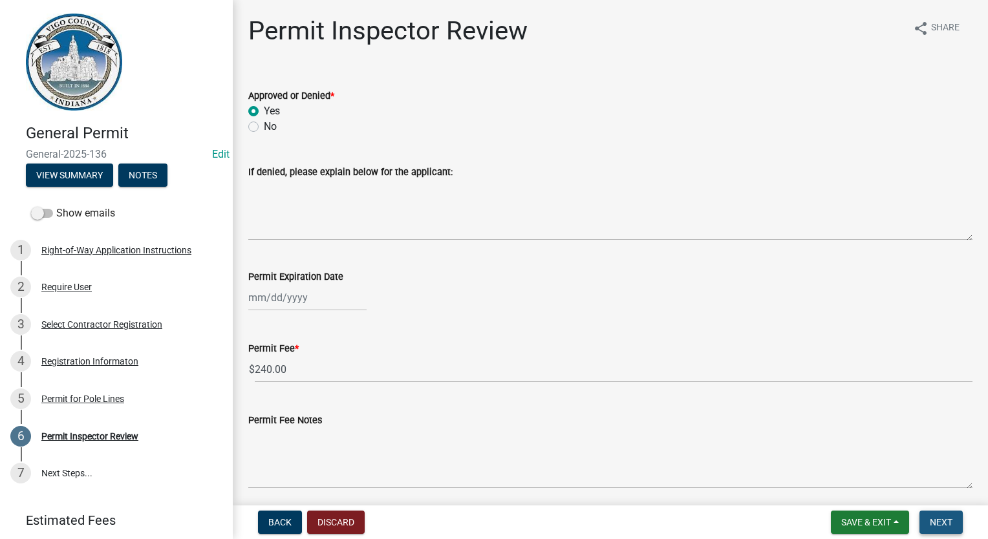
click at [957, 530] on button "Next" at bounding box center [941, 522] width 43 height 23
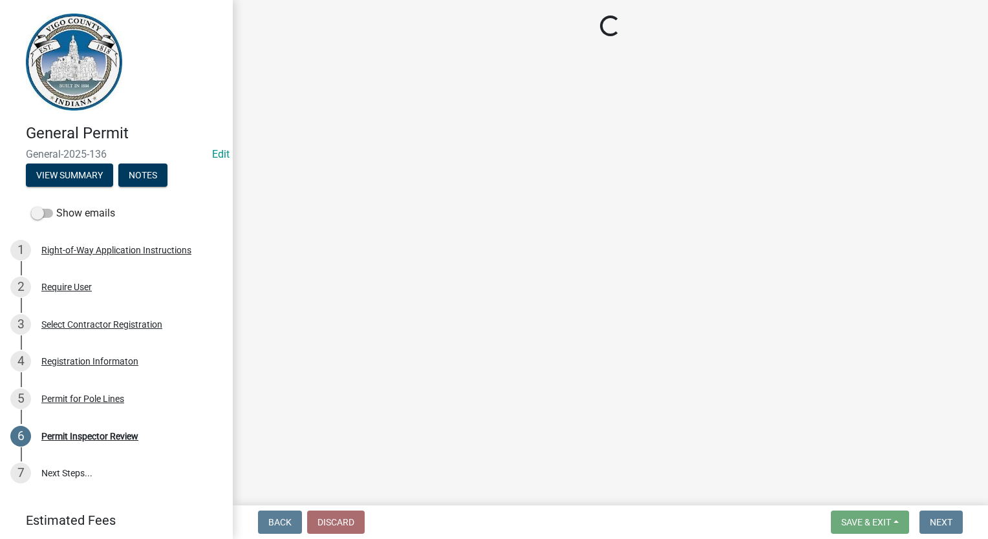
select select "3: 3"
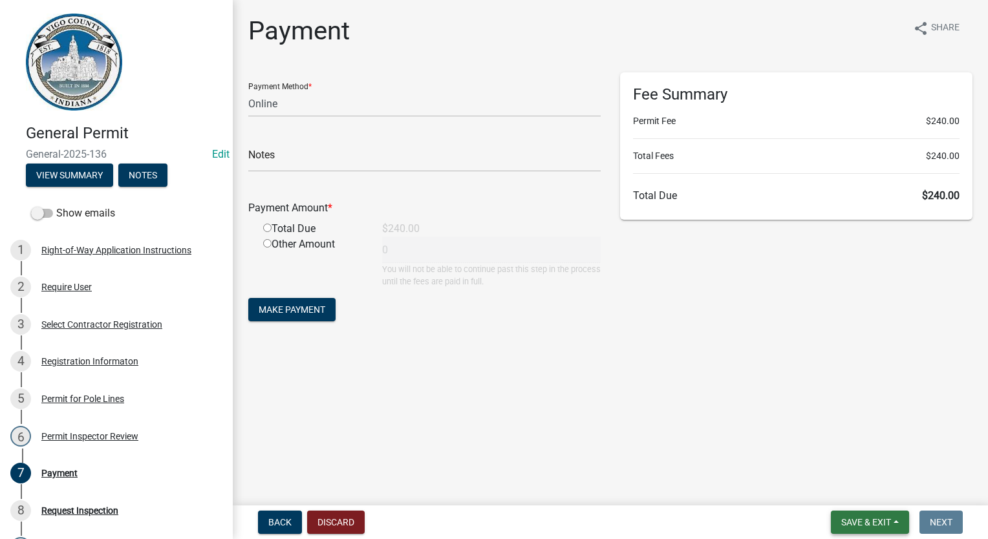
click at [846, 523] on span "Save & Exit" at bounding box center [866, 522] width 50 height 10
click at [856, 488] on button "Save & Exit" at bounding box center [857, 488] width 103 height 31
